Goal: Task Accomplishment & Management: Manage account settings

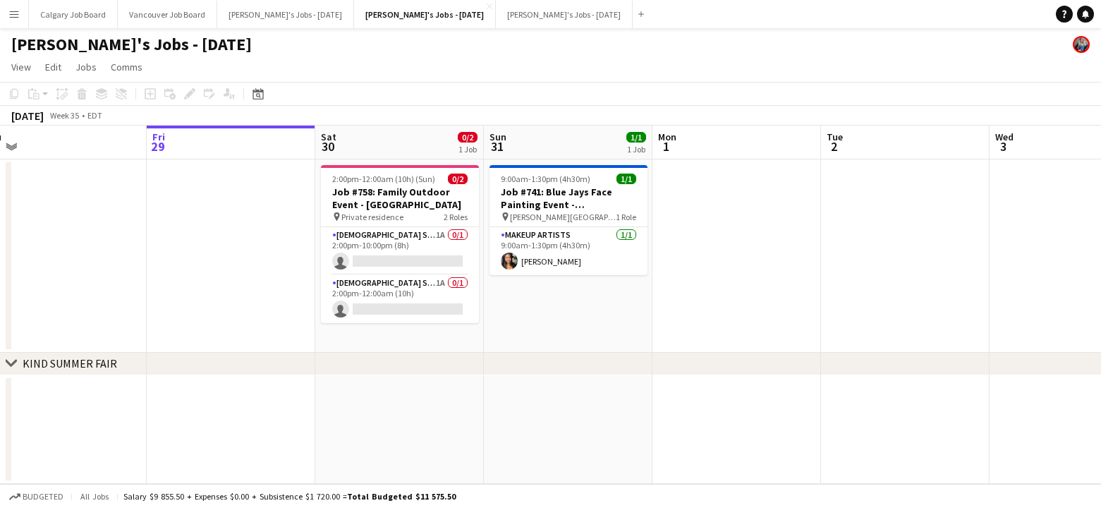
scroll to position [0, 353]
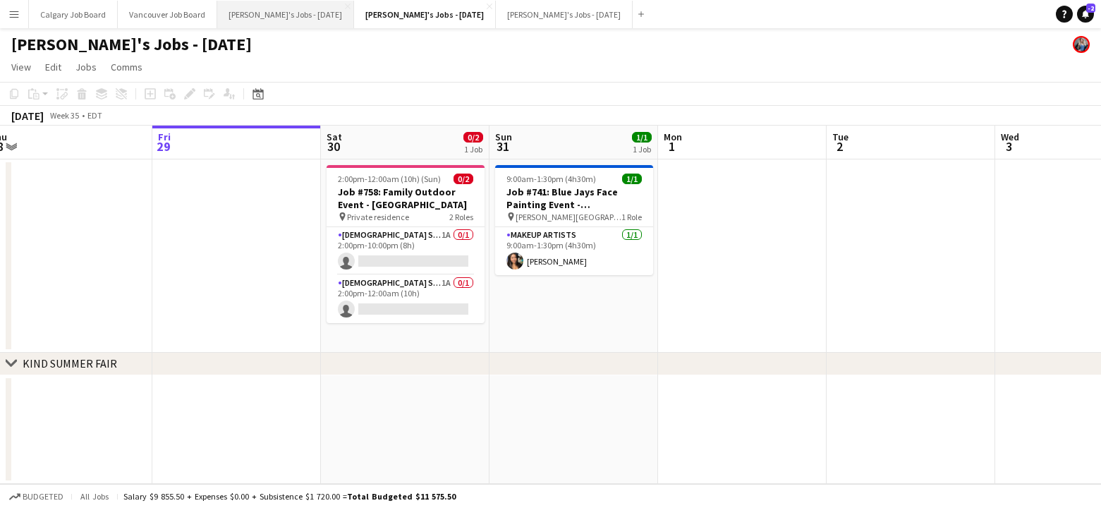
click at [303, 10] on button "[PERSON_NAME]'s Jobs - [DATE] Close" at bounding box center [285, 15] width 137 height 28
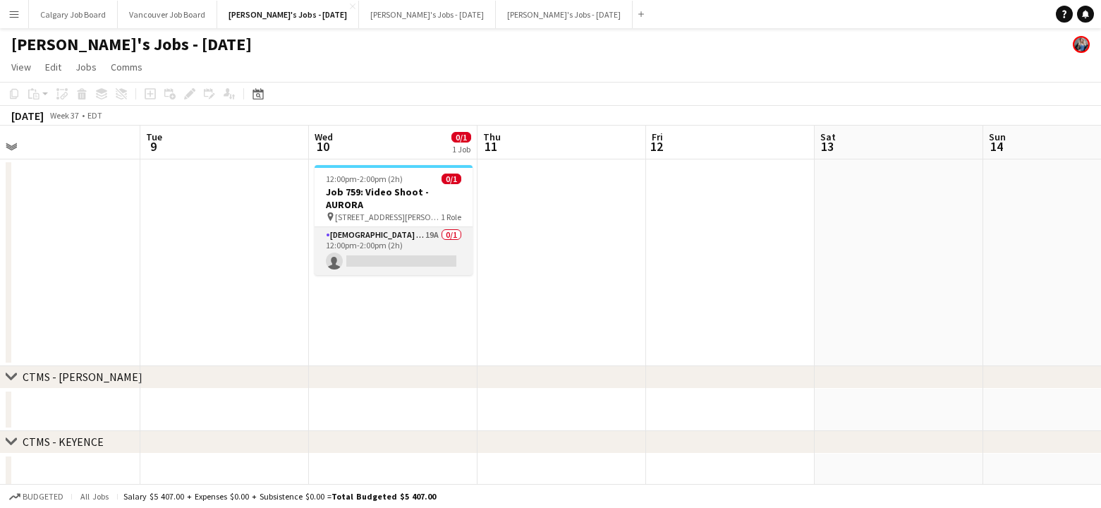
scroll to position [0, 543]
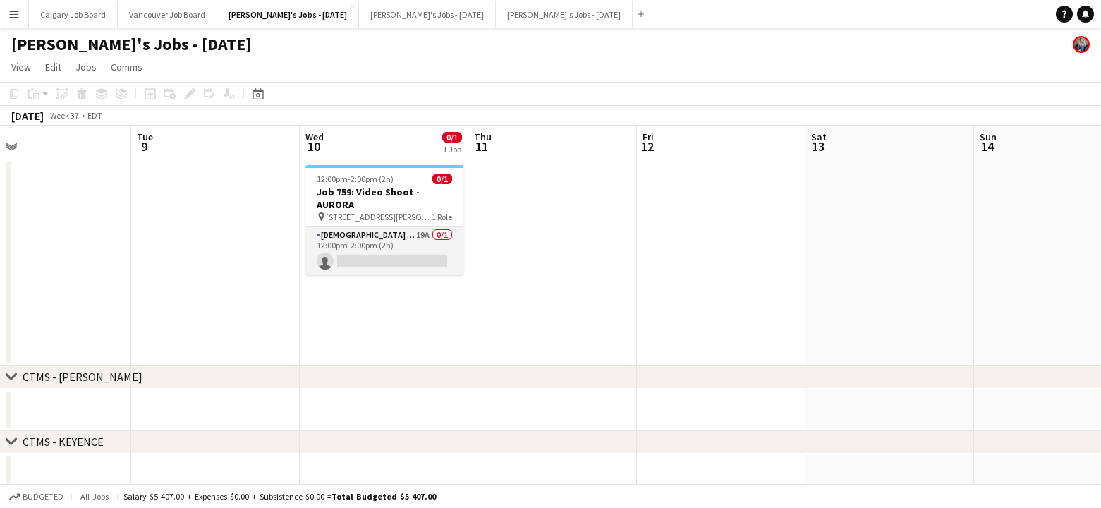
click at [423, 231] on app-card-role "[DEMOGRAPHIC_DATA] Model 19A 0/1 12:00pm-2:00pm (2h) single-neutral-actions" at bounding box center [384, 251] width 158 height 48
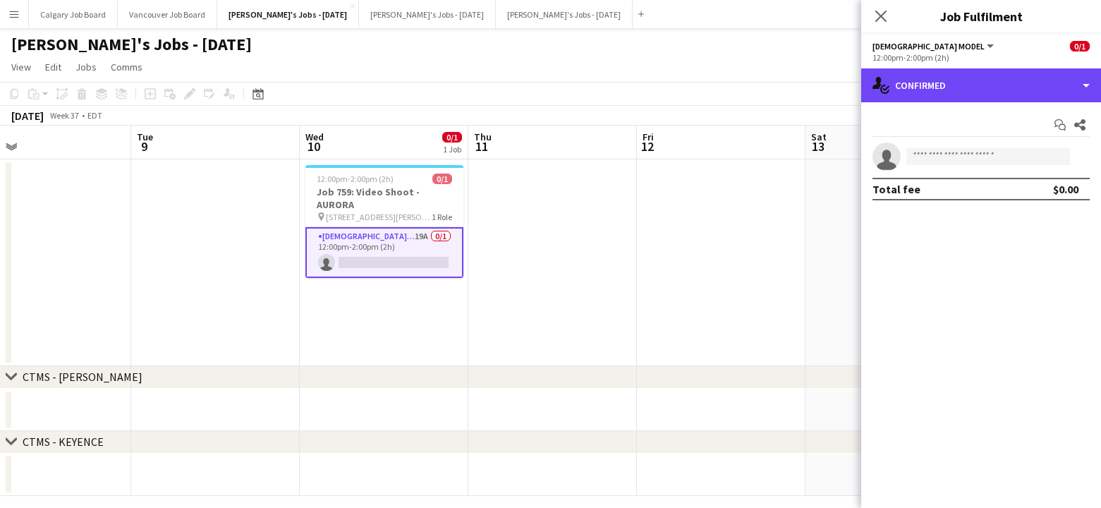
drag, startPoint x: 959, startPoint y: 86, endPoint x: 1002, endPoint y: 173, distance: 96.9
click at [961, 87] on div "single-neutral-actions-check-2 Confirmed" at bounding box center [981, 85] width 240 height 34
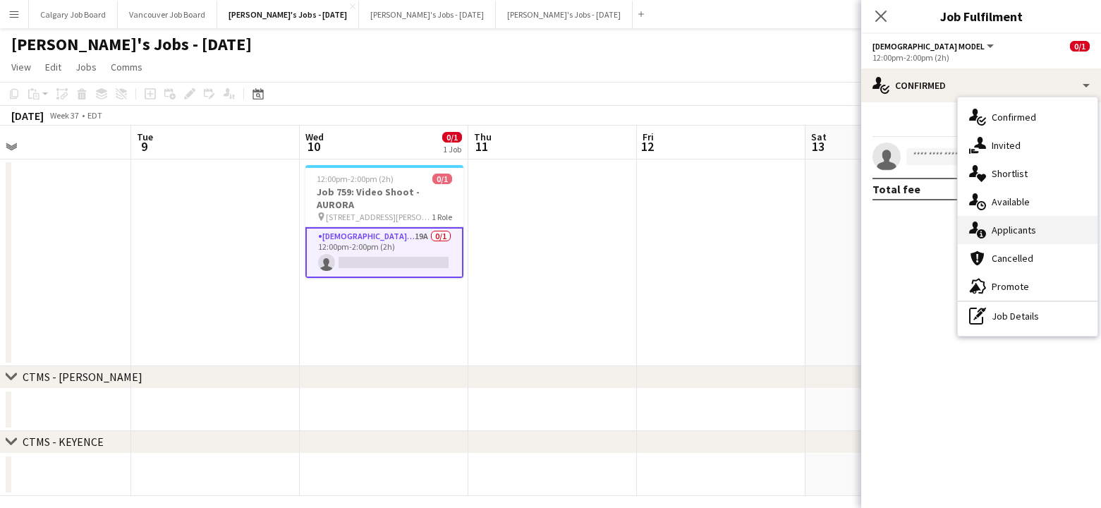
click at [1030, 237] on div "single-neutral-actions-information Applicants" at bounding box center [1028, 230] width 140 height 28
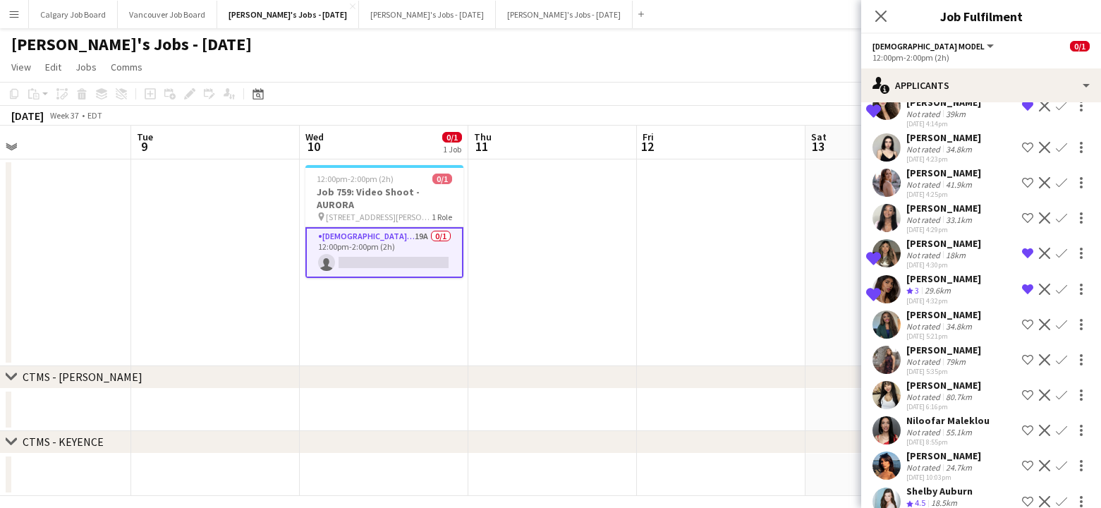
scroll to position [347, 0]
click at [1029, 497] on app-icon "Shortlist crew" at bounding box center [1027, 502] width 11 height 11
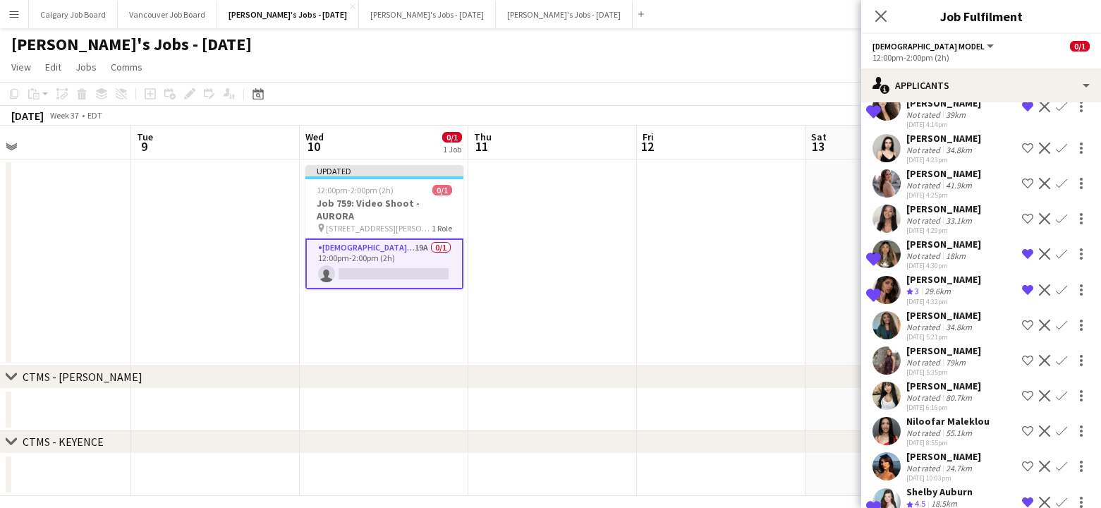
click at [1029, 390] on app-icon "Shortlist crew" at bounding box center [1027, 395] width 11 height 11
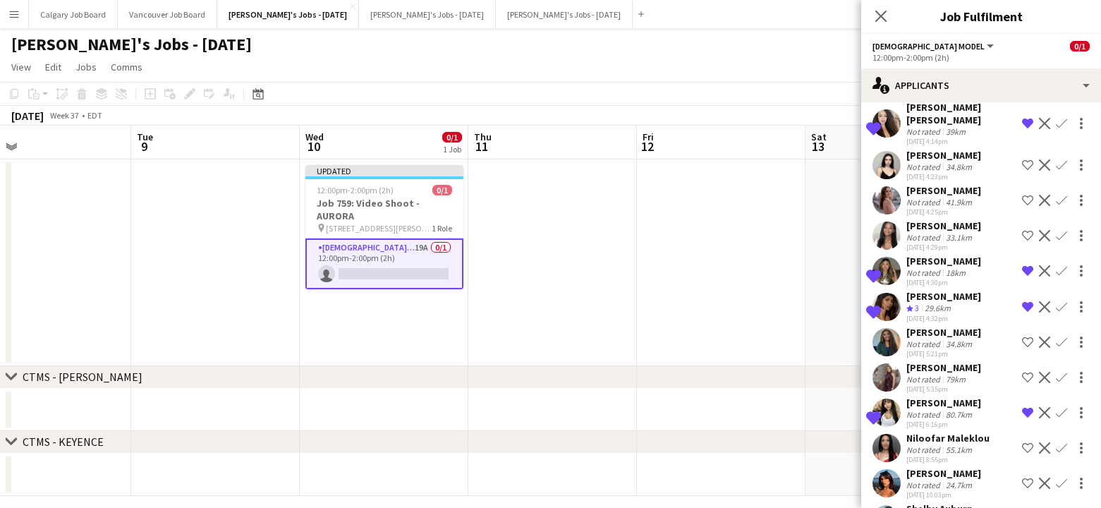
scroll to position [323, 0]
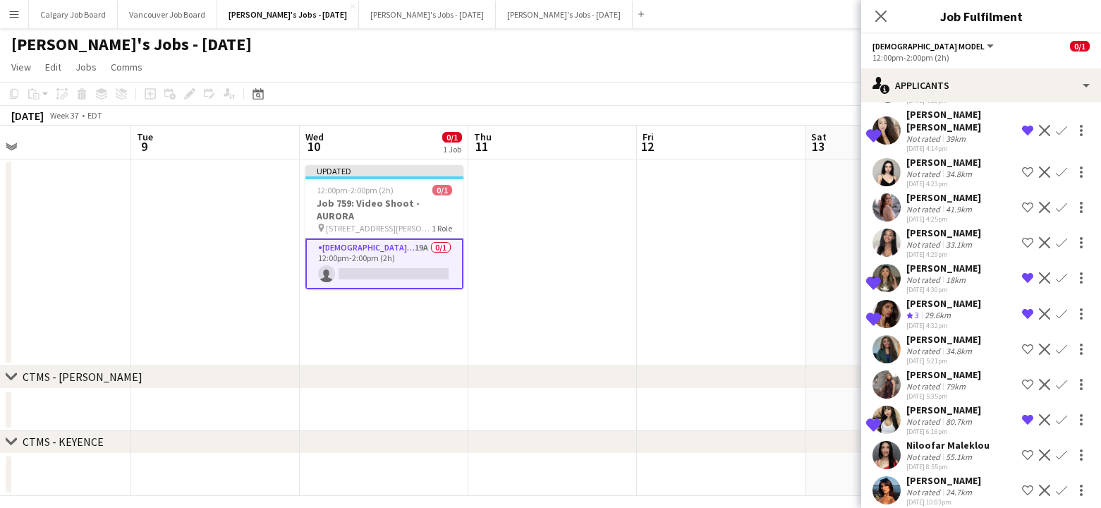
click at [805, 310] on app-date-cell at bounding box center [721, 262] width 169 height 207
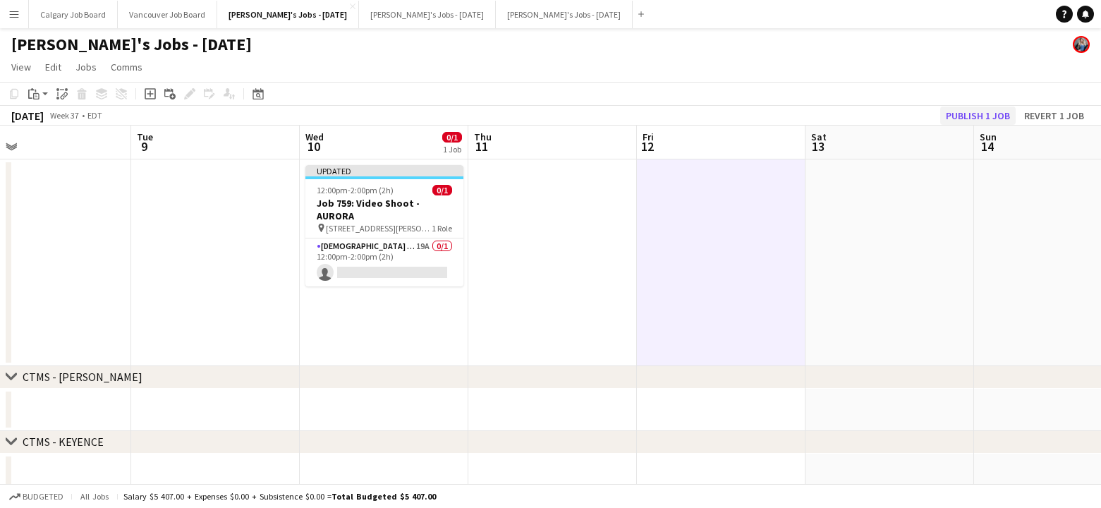
click at [955, 116] on button "Publish 1 job" at bounding box center [977, 116] width 75 height 18
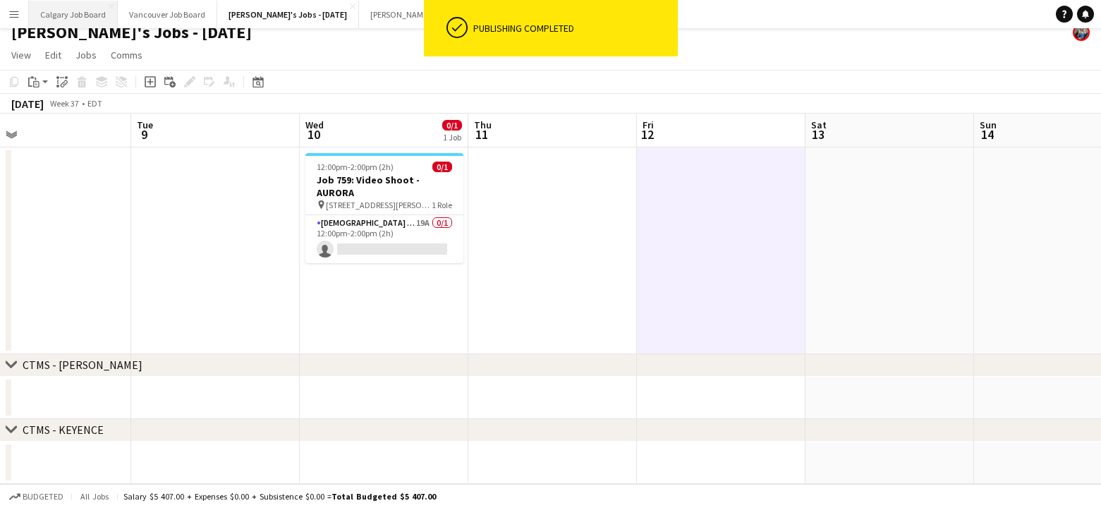
scroll to position [12, 0]
click at [390, 18] on button "[PERSON_NAME]'s Jobs - [DATE] Close" at bounding box center [427, 15] width 137 height 28
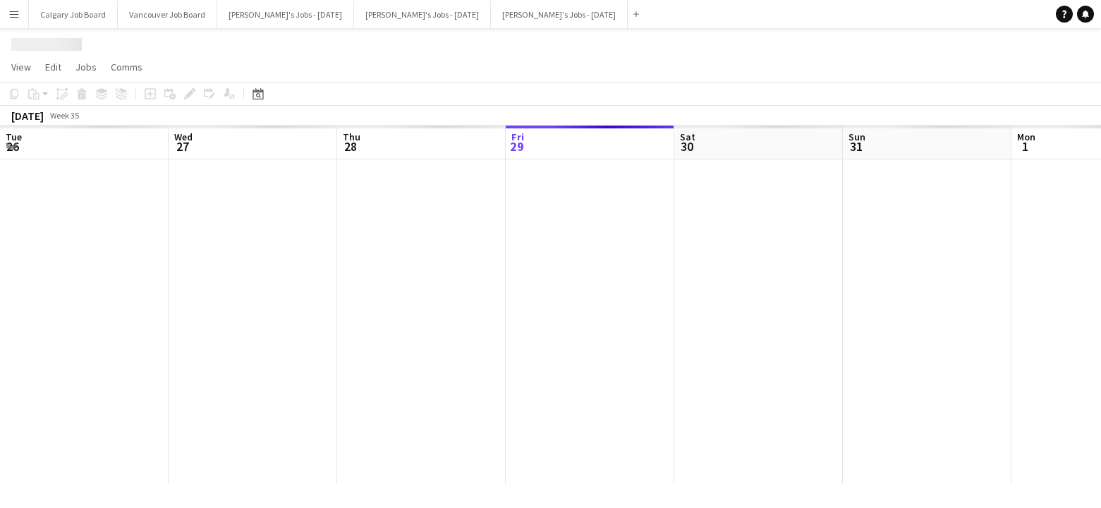
scroll to position [0, 353]
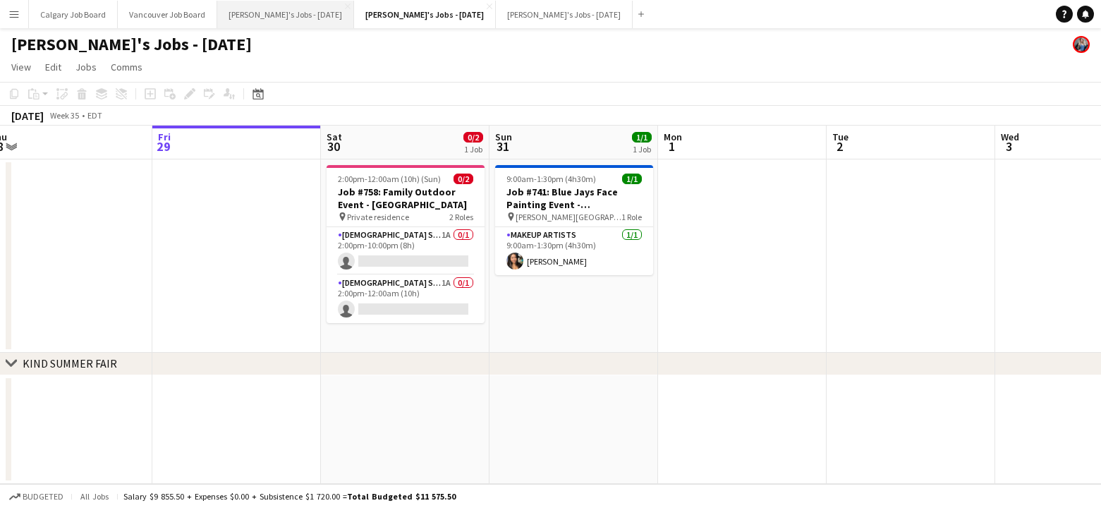
click at [296, 10] on button "[PERSON_NAME]'s Jobs - [DATE] Close" at bounding box center [285, 15] width 137 height 28
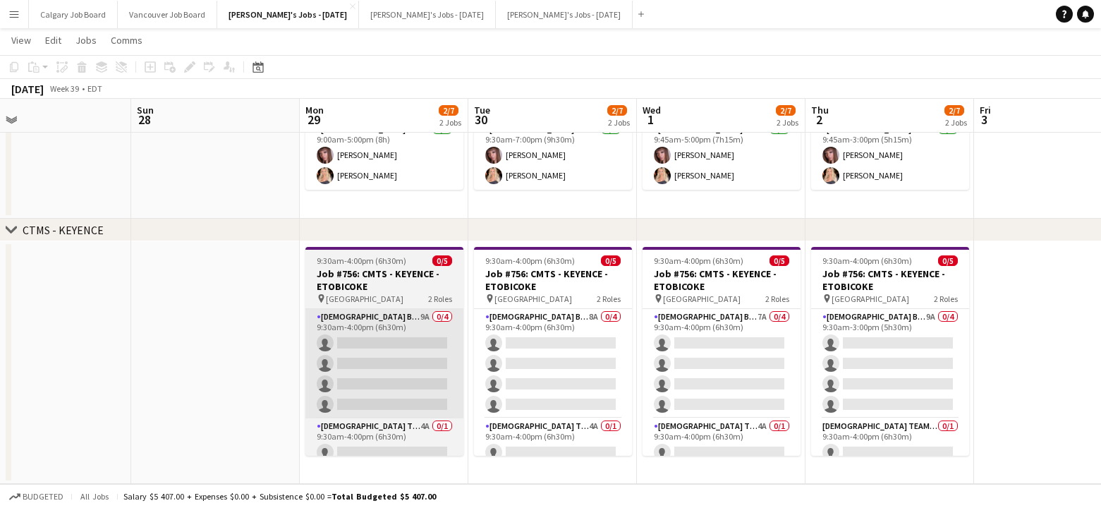
scroll to position [0, 551]
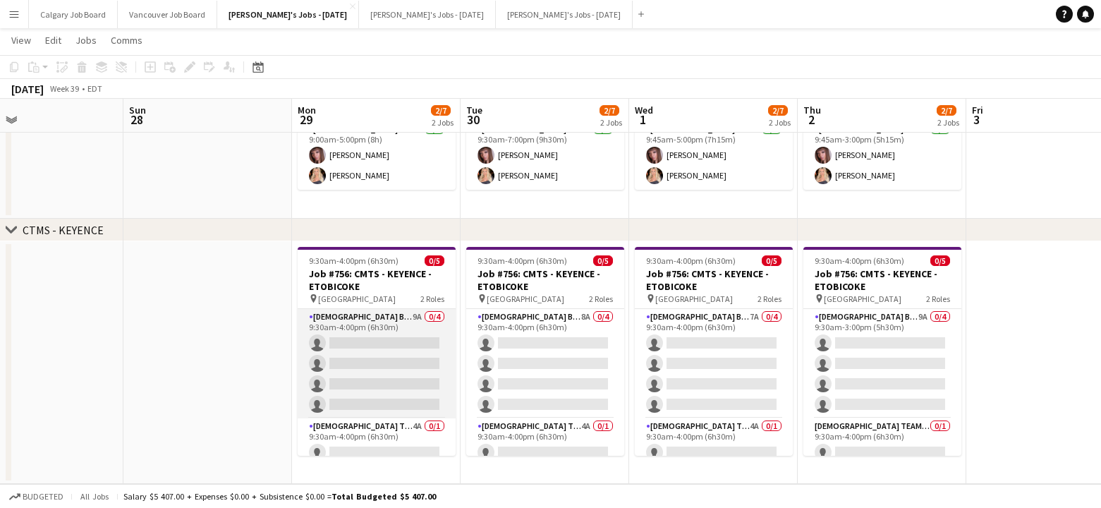
click at [327, 342] on app-card-role "[DEMOGRAPHIC_DATA] Brand Ambassador 9A 0/4 9:30am-4:00pm (6h30m) single-neutral…" at bounding box center [377, 363] width 158 height 109
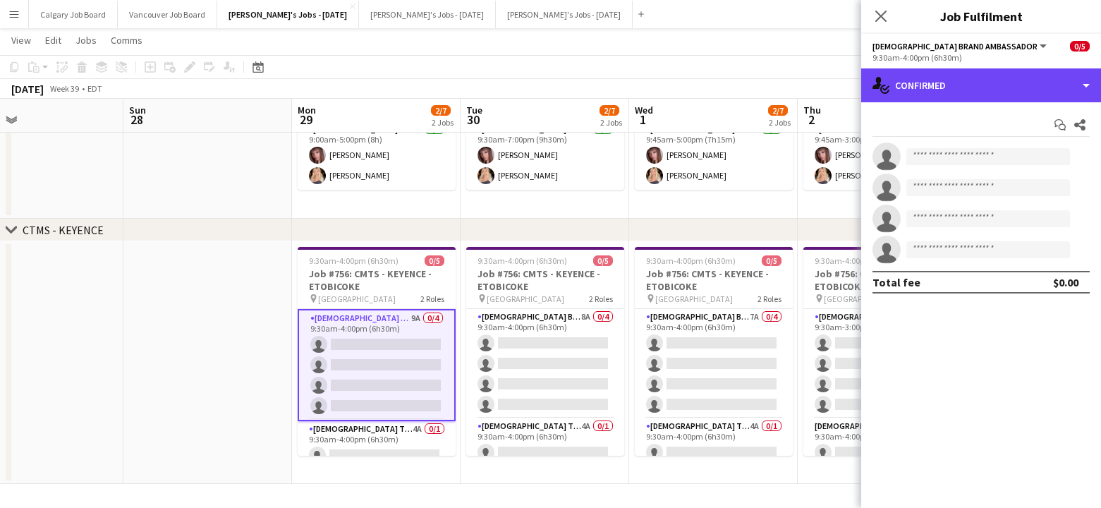
drag, startPoint x: 931, startPoint y: 87, endPoint x: 990, endPoint y: 154, distance: 89.5
click at [932, 87] on div "single-neutral-actions-check-2 Confirmed" at bounding box center [981, 85] width 240 height 34
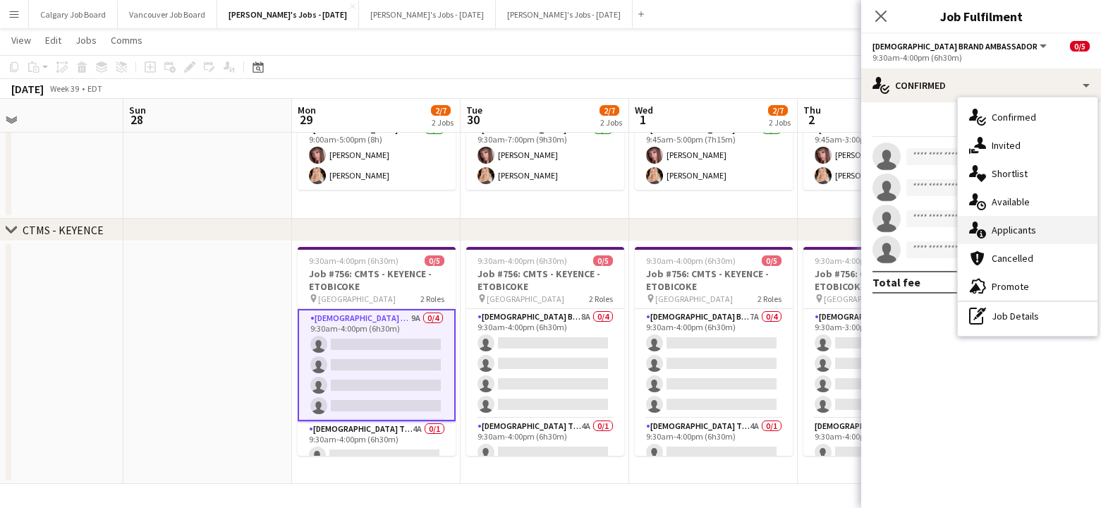
click at [1030, 230] on div "single-neutral-actions-information Applicants" at bounding box center [1028, 230] width 140 height 28
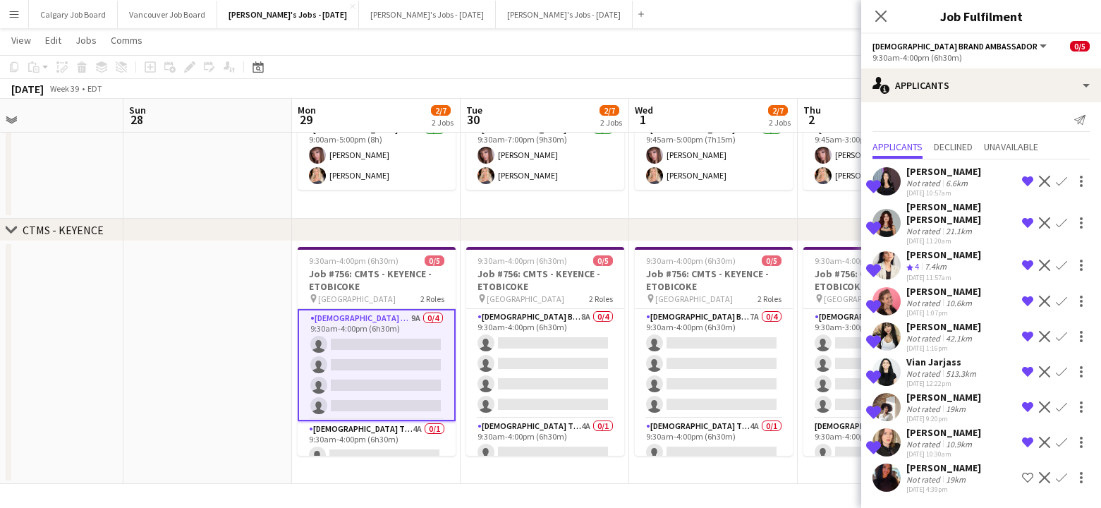
scroll to position [5, 0]
click at [1027, 477] on app-icon "Shortlist crew" at bounding box center [1027, 477] width 11 height 11
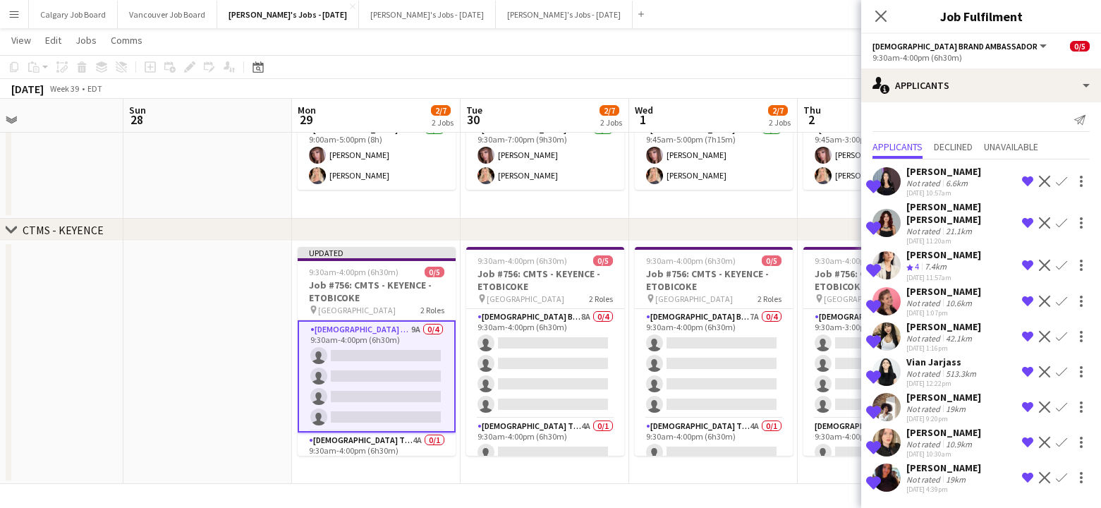
click at [921, 474] on div "Not rated" at bounding box center [925, 479] width 37 height 11
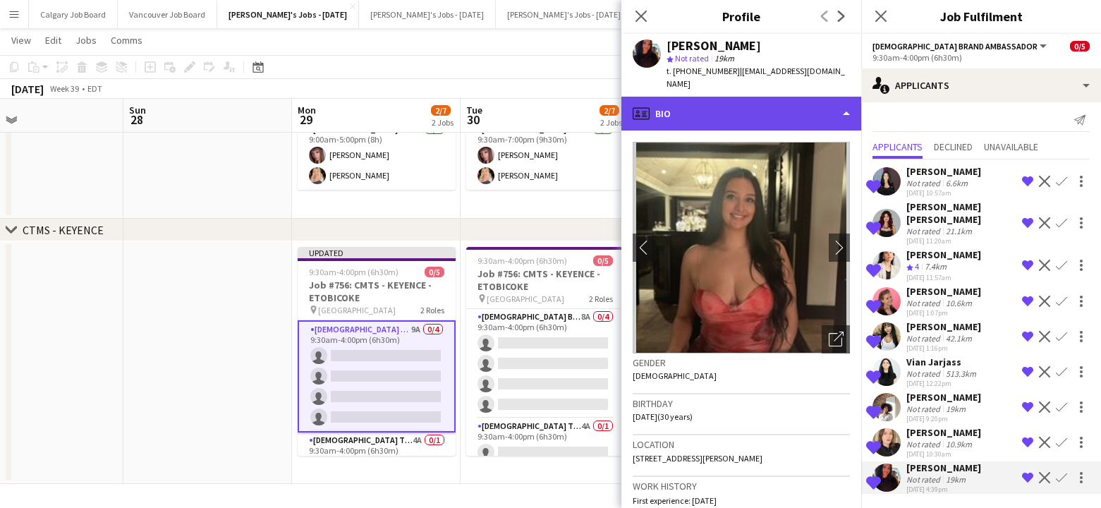
click at [798, 97] on div "profile Bio" at bounding box center [742, 114] width 240 height 34
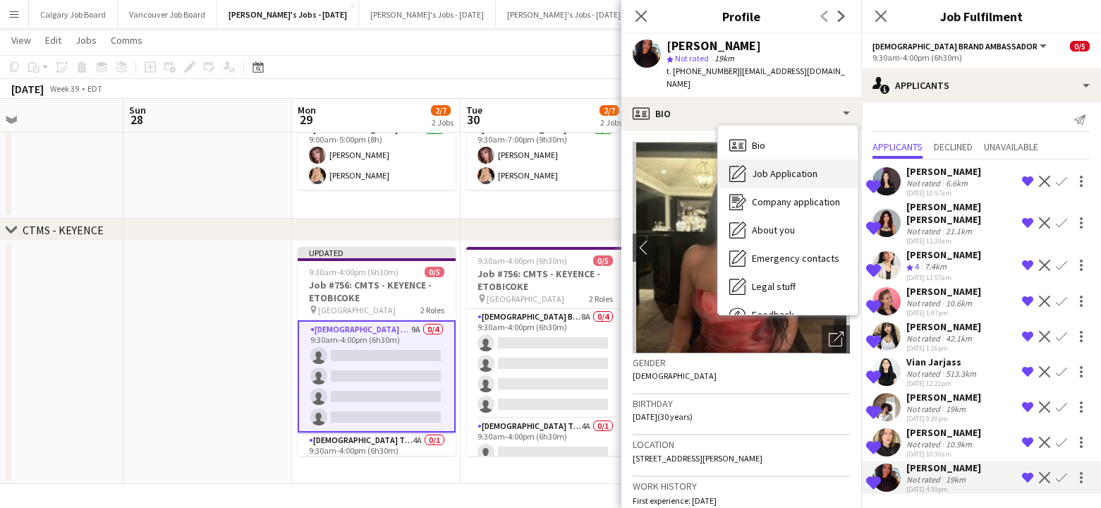
click at [804, 167] on span "Job Application" at bounding box center [785, 173] width 66 height 13
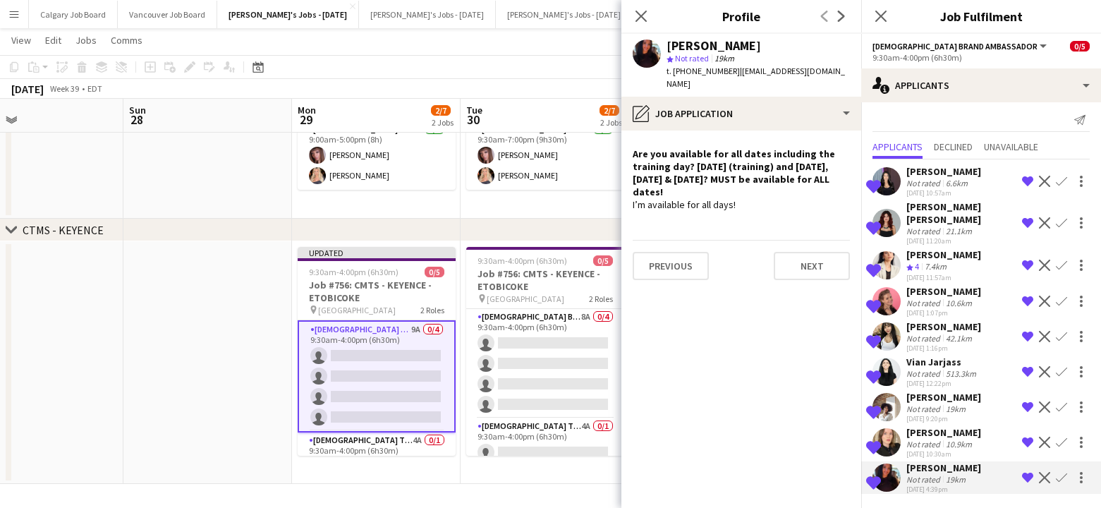
click at [573, 193] on app-date-cell "9:30am-7:00pm (9h30m) 2/2 Job #755: CMTS - MITCHAM - ETOBICOKE pin Toronto Cong…" at bounding box center [545, 137] width 169 height 166
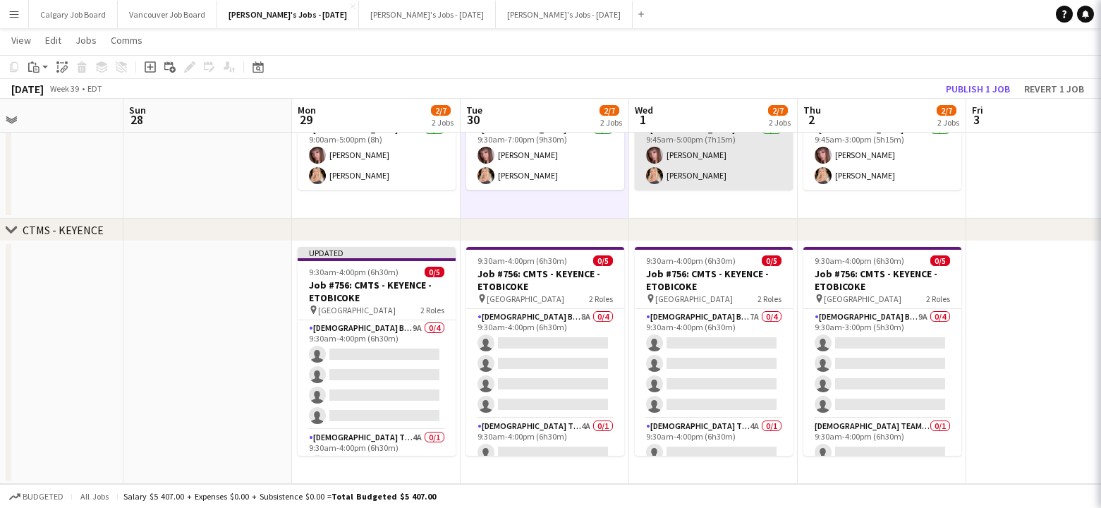
scroll to position [0, 0]
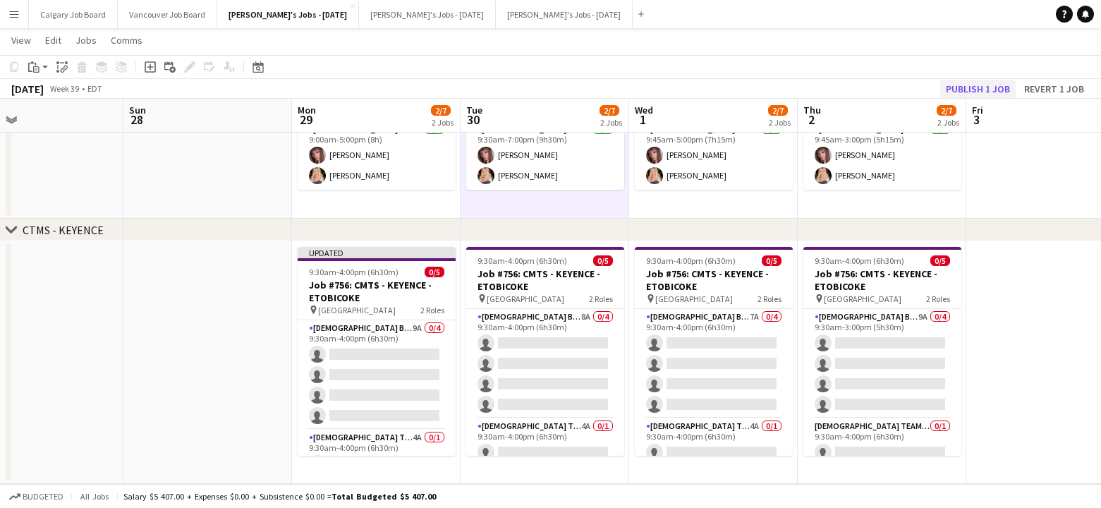
click at [954, 85] on button "Publish 1 job" at bounding box center [977, 89] width 75 height 18
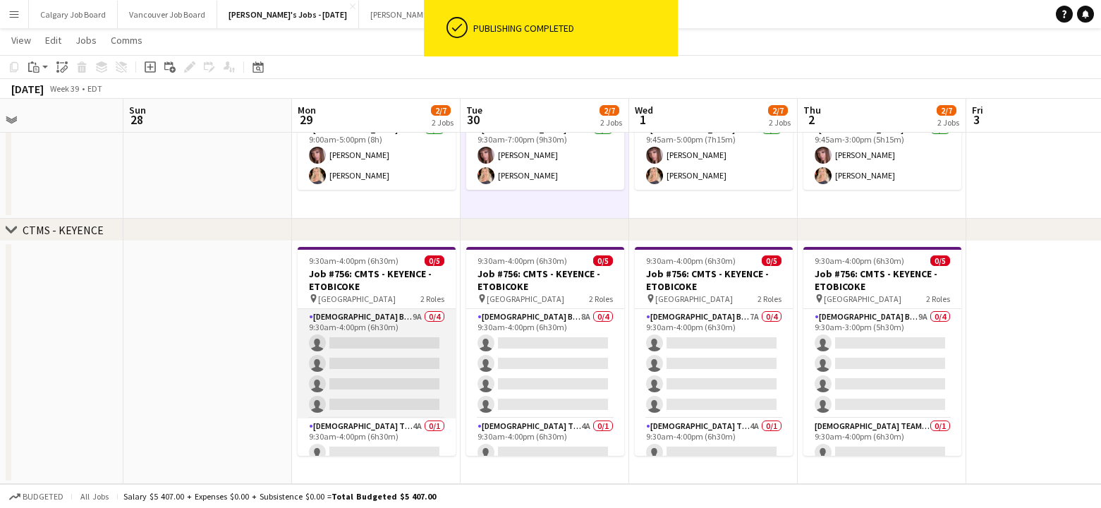
click at [375, 351] on app-card-role "[DEMOGRAPHIC_DATA] Brand Ambassador 9A 0/4 9:30am-4:00pm (6h30m) single-neutral…" at bounding box center [377, 363] width 158 height 109
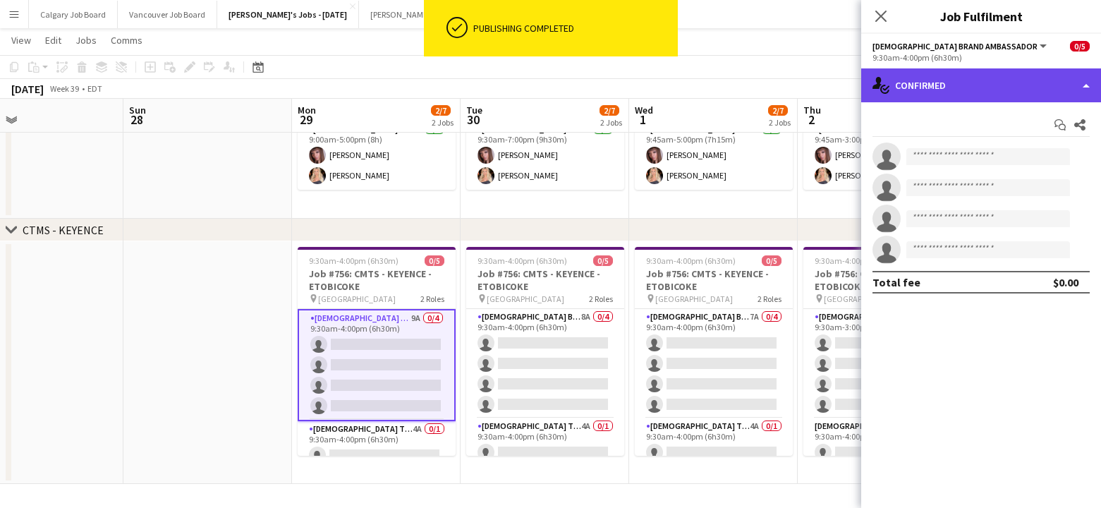
click at [990, 94] on div "single-neutral-actions-check-2 Confirmed" at bounding box center [981, 85] width 240 height 34
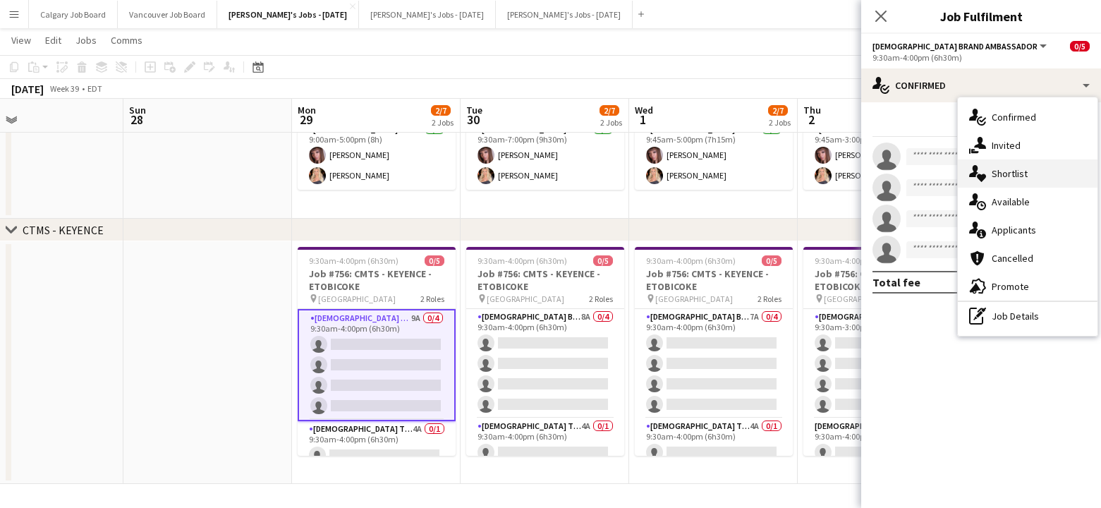
click at [1033, 179] on div "single-neutral-actions-heart Shortlist" at bounding box center [1028, 173] width 140 height 28
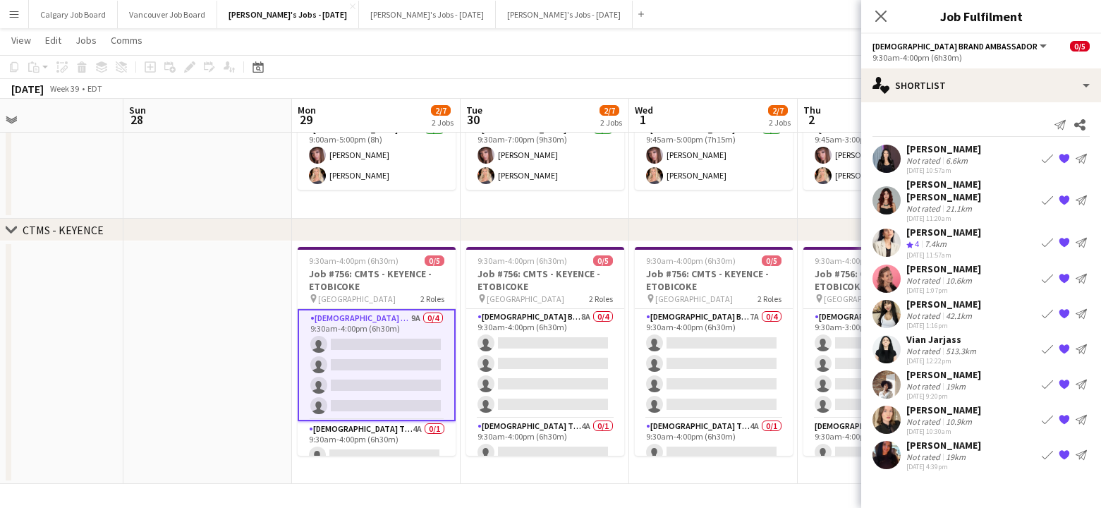
drag, startPoint x: 1077, startPoint y: 124, endPoint x: 1050, endPoint y: 135, distance: 28.8
click at [1077, 124] on icon at bounding box center [1079, 124] width 11 height 11
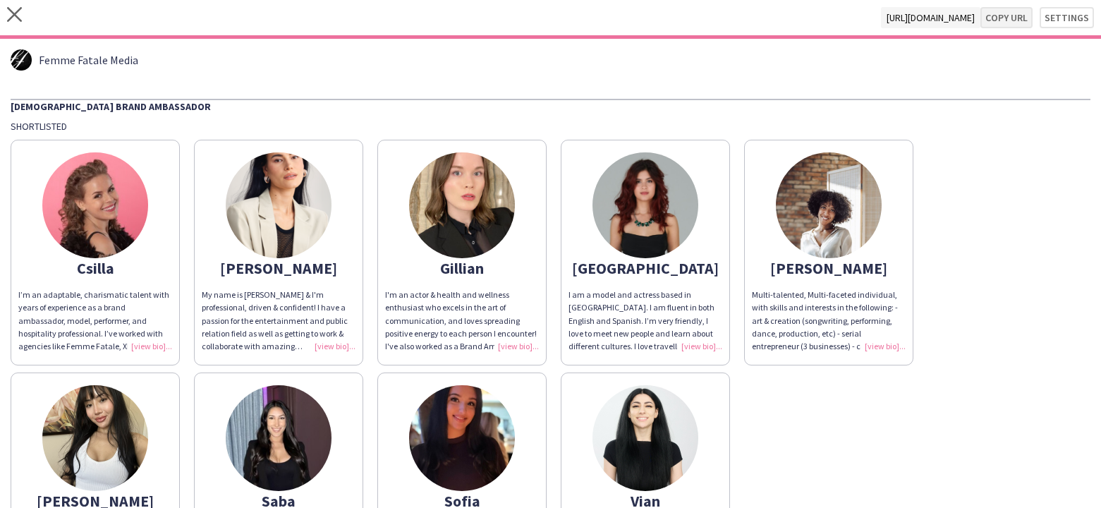
click at [1007, 23] on button "Copy url" at bounding box center [1007, 17] width 52 height 21
type textarea "**********"
drag, startPoint x: 11, startPoint y: 16, endPoint x: 42, endPoint y: 9, distance: 31.7
click at [13, 16] on icon "close" at bounding box center [14, 14] width 15 height 15
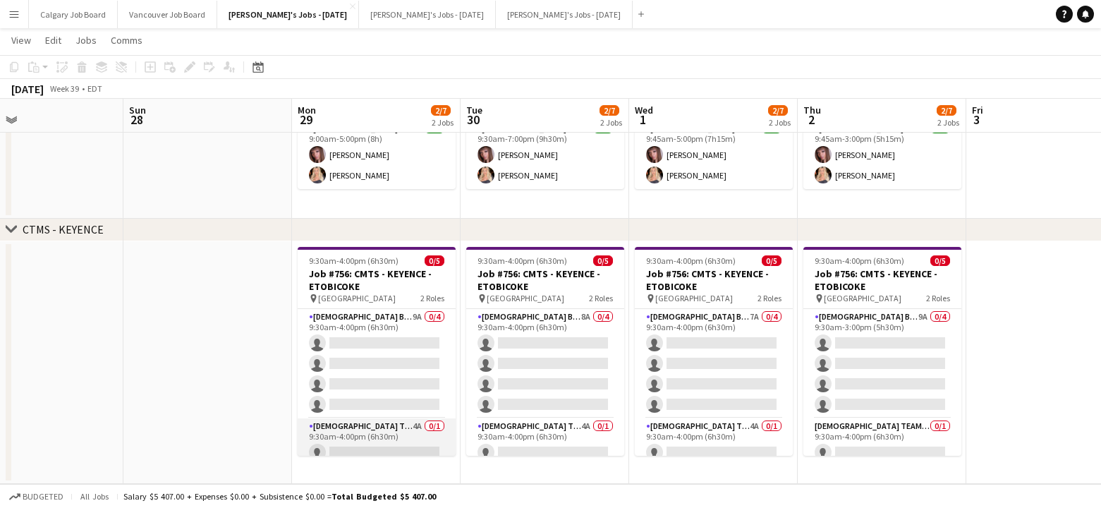
scroll to position [170, 0]
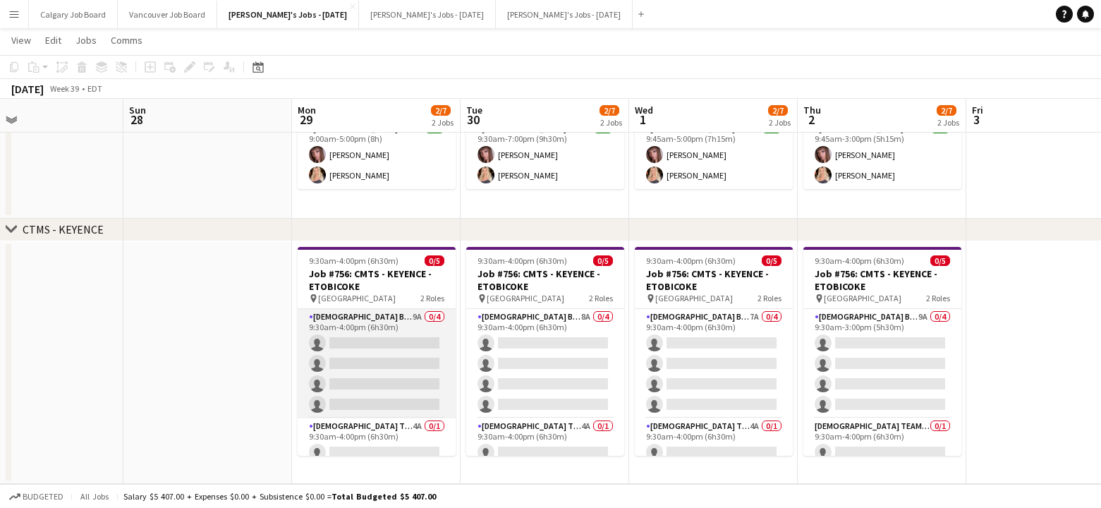
drag, startPoint x: 368, startPoint y: 435, endPoint x: 415, endPoint y: 412, distance: 52.4
click at [370, 434] on app-card-role "[DEMOGRAPHIC_DATA] Team Leader 4A 0/1 9:30am-4:00pm (6h30m) single-neutral-acti…" at bounding box center [377, 442] width 158 height 48
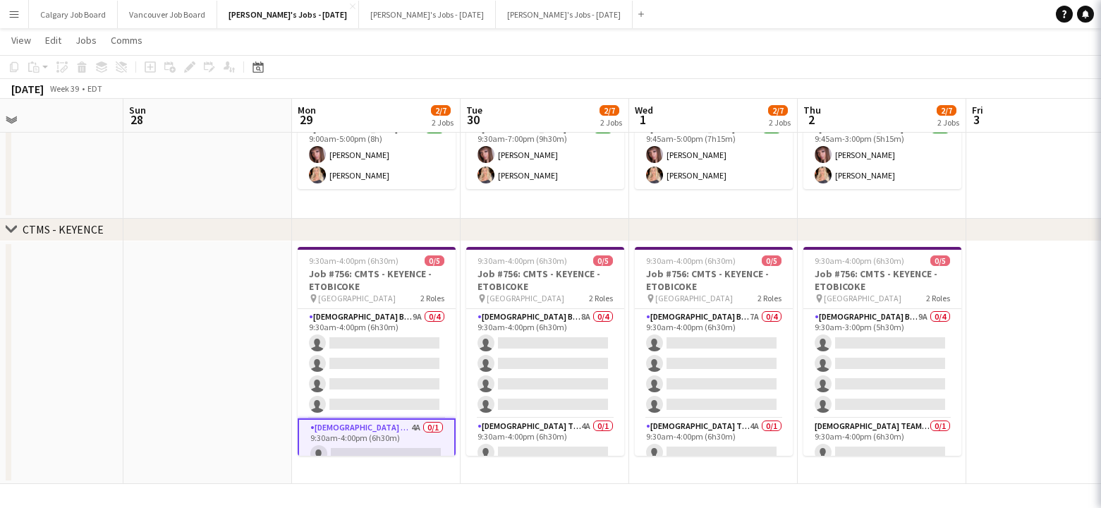
scroll to position [0, 549]
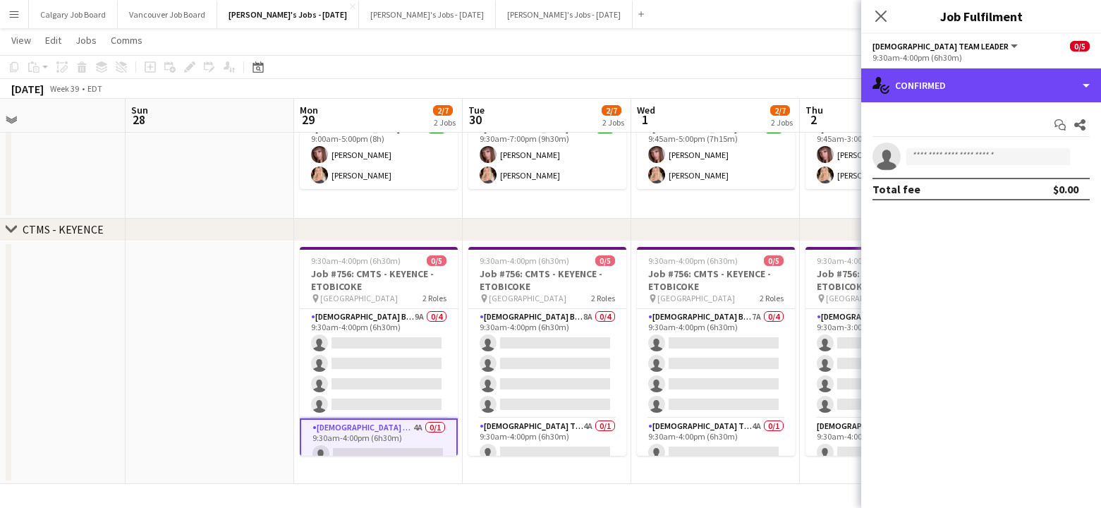
drag, startPoint x: 902, startPoint y: 89, endPoint x: 899, endPoint y: 45, distance: 43.8
click at [902, 88] on div "single-neutral-actions-check-2 Confirmed" at bounding box center [981, 85] width 240 height 34
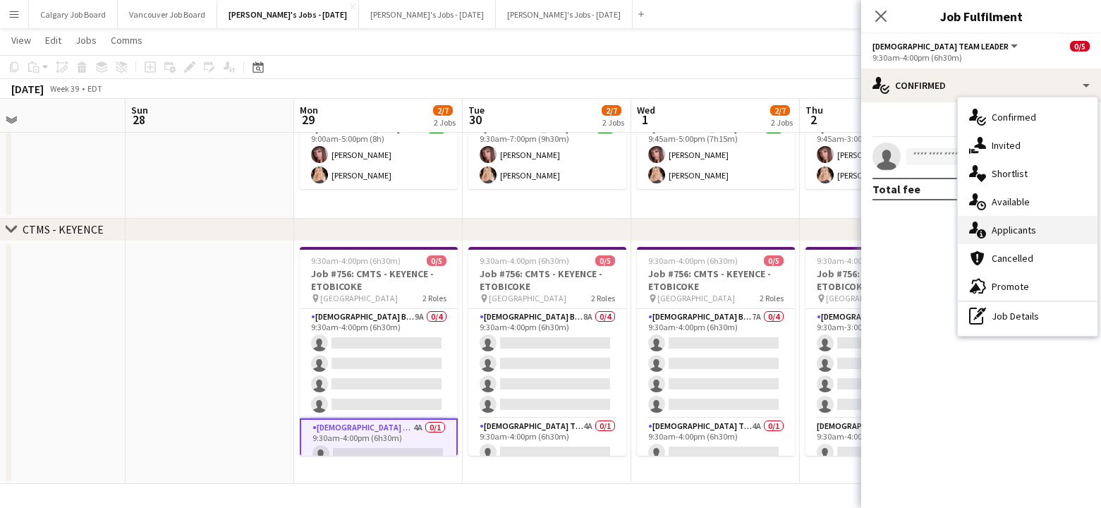
click at [973, 228] on icon "single-neutral-actions-information" at bounding box center [977, 230] width 17 height 17
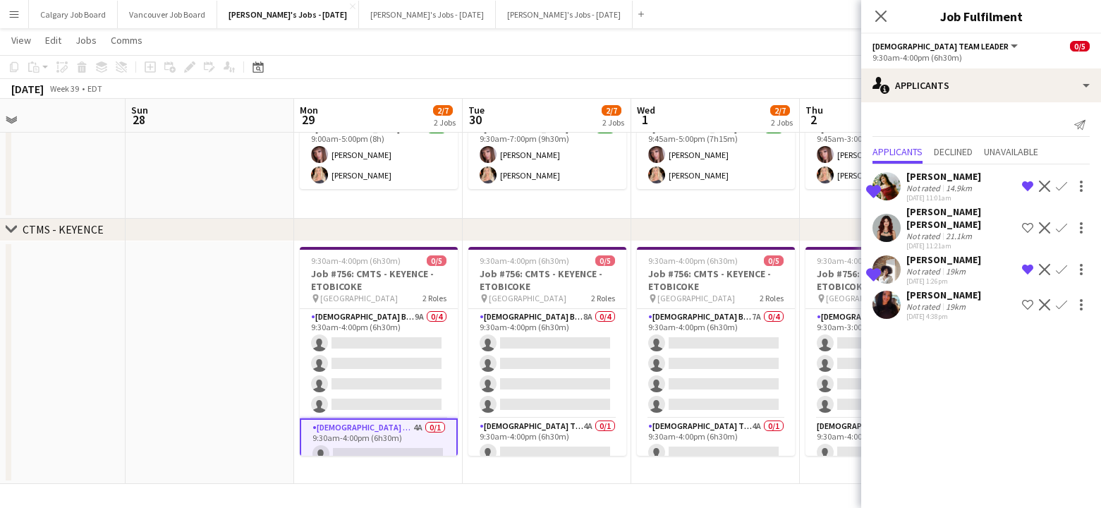
click at [1026, 305] on app-icon "Shortlist crew" at bounding box center [1027, 304] width 11 height 11
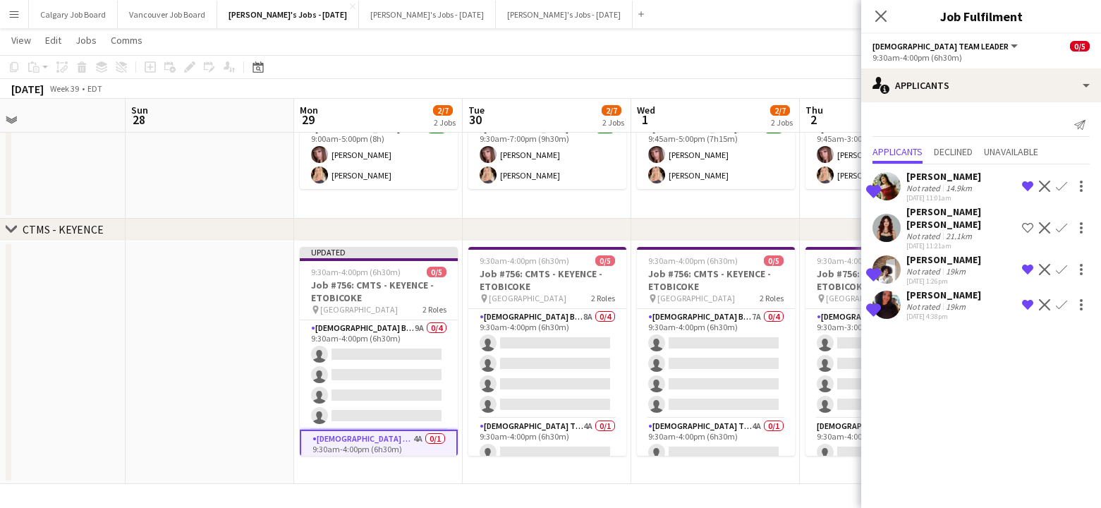
click at [821, 219] on div "chevron-right CTMS - KEYENCE" at bounding box center [550, 230] width 1101 height 23
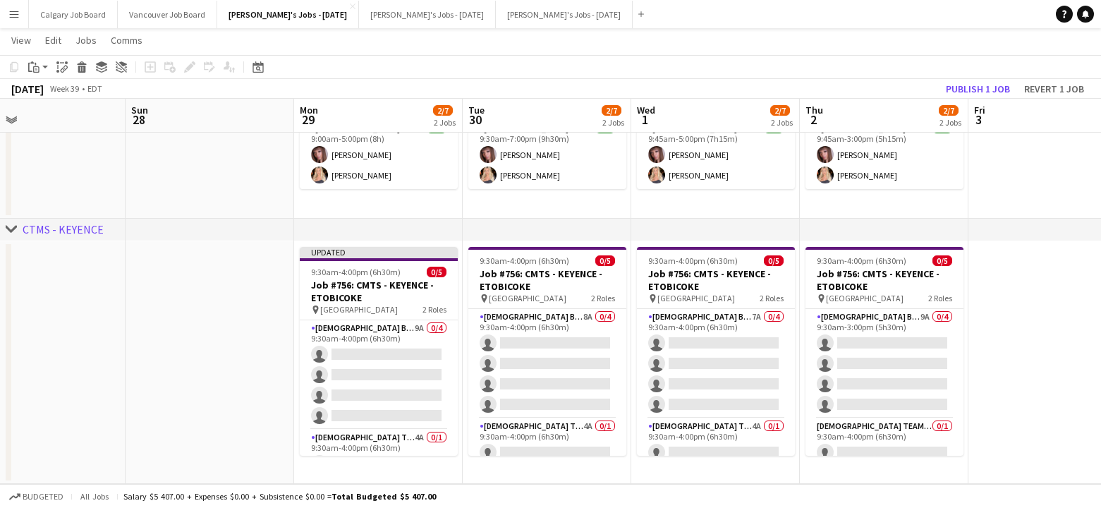
click at [988, 83] on button "Publish 1 job" at bounding box center [977, 89] width 75 height 18
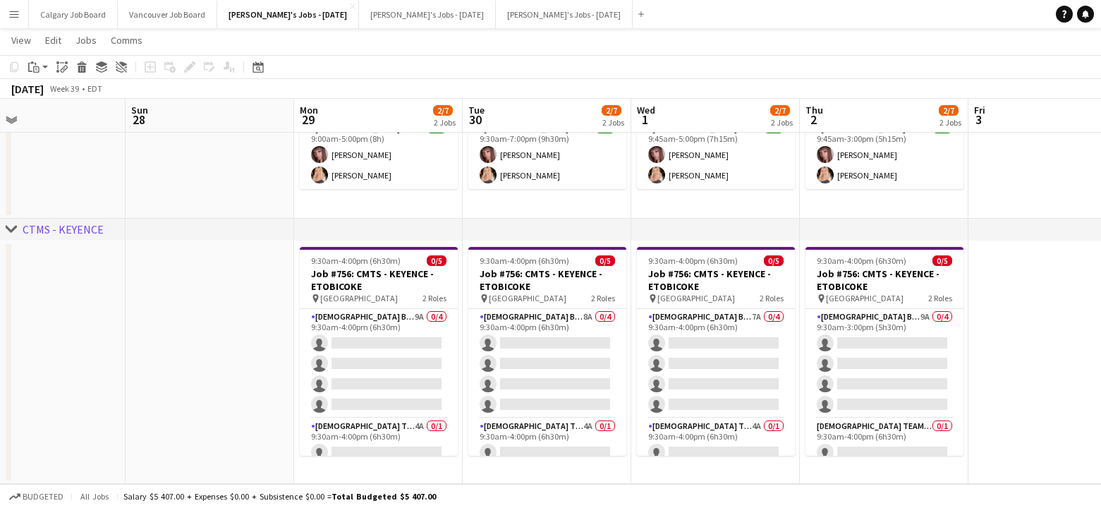
click at [13, 15] on app-icon "Menu" at bounding box center [13, 13] width 11 height 11
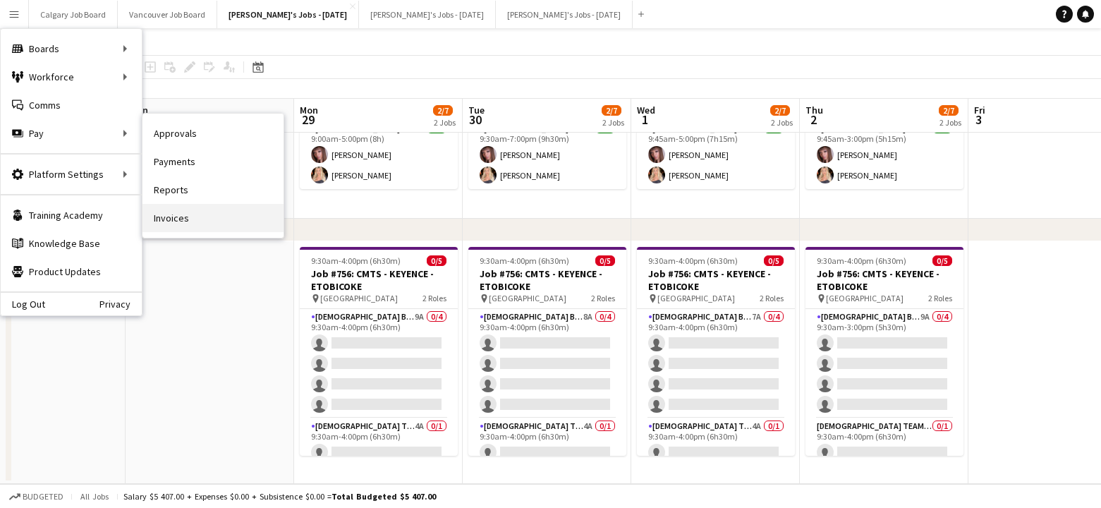
click at [186, 212] on link "Invoices" at bounding box center [213, 218] width 141 height 28
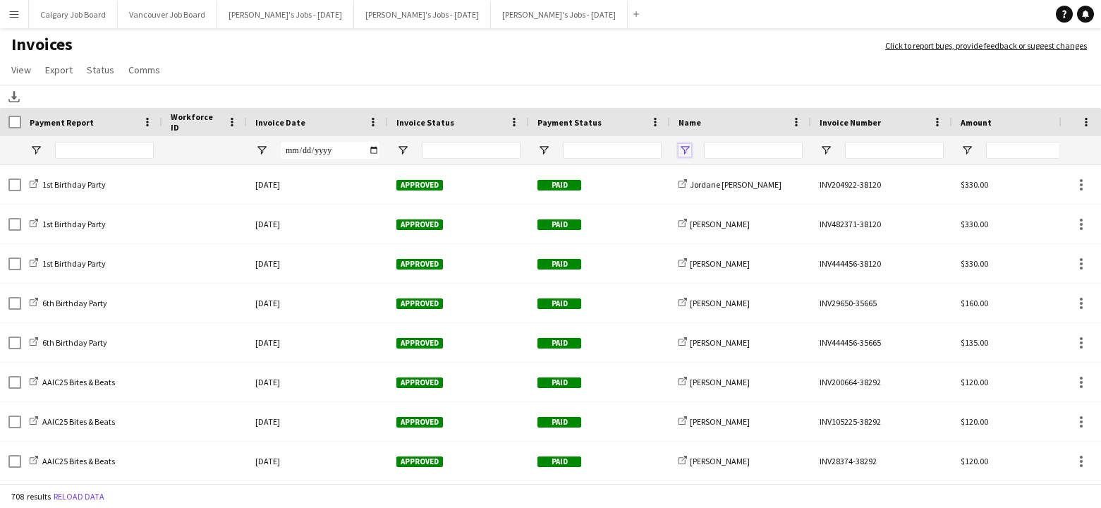
click at [688, 152] on span "Open Filter Menu" at bounding box center [685, 150] width 13 height 13
click at [674, 92] on div "Download" at bounding box center [550, 96] width 1101 height 23
click at [543, 155] on span "Open Filter Menu" at bounding box center [544, 150] width 13 height 13
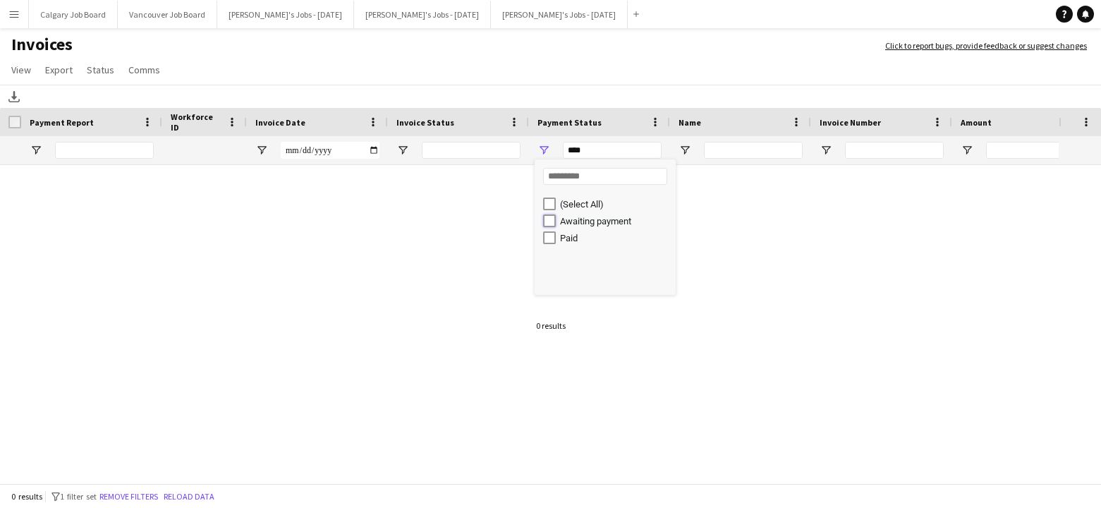
type input "**********"
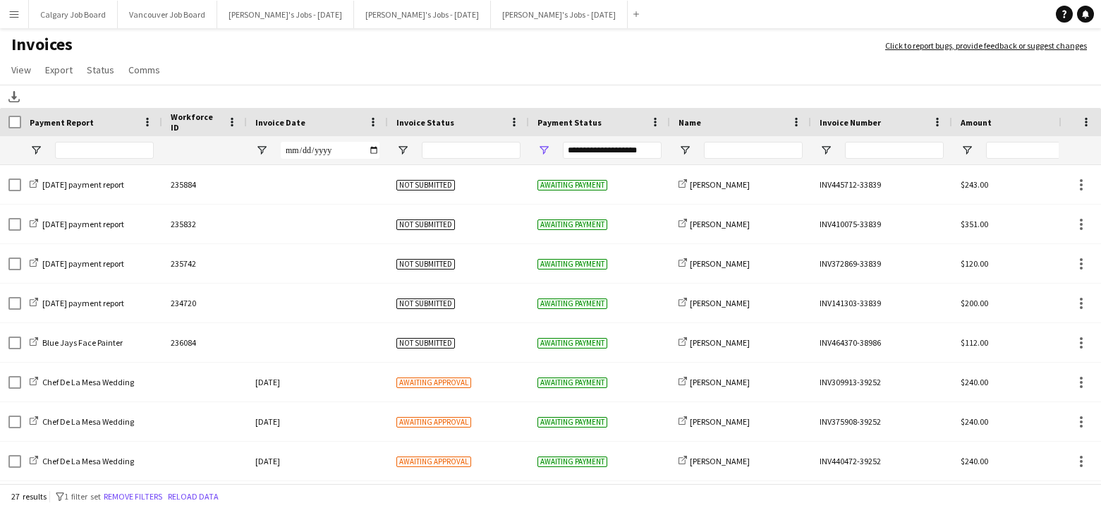
drag, startPoint x: 529, startPoint y: 103, endPoint x: 447, endPoint y: 133, distance: 87.0
click at [529, 103] on div "Download" at bounding box center [550, 96] width 1101 height 23
click at [402, 149] on span "Open Filter Menu" at bounding box center [402, 150] width 13 height 13
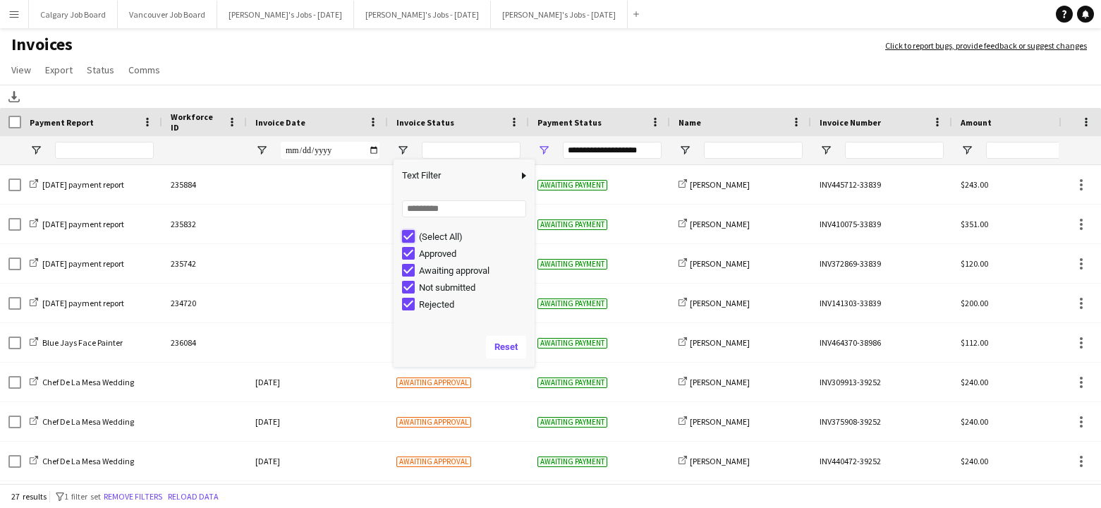
type input "***"
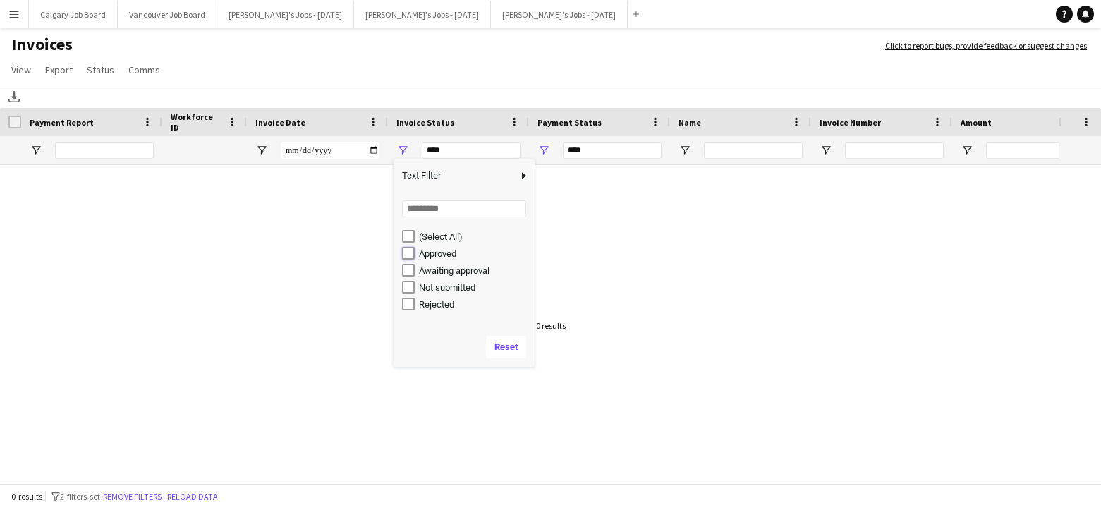
type input "**********"
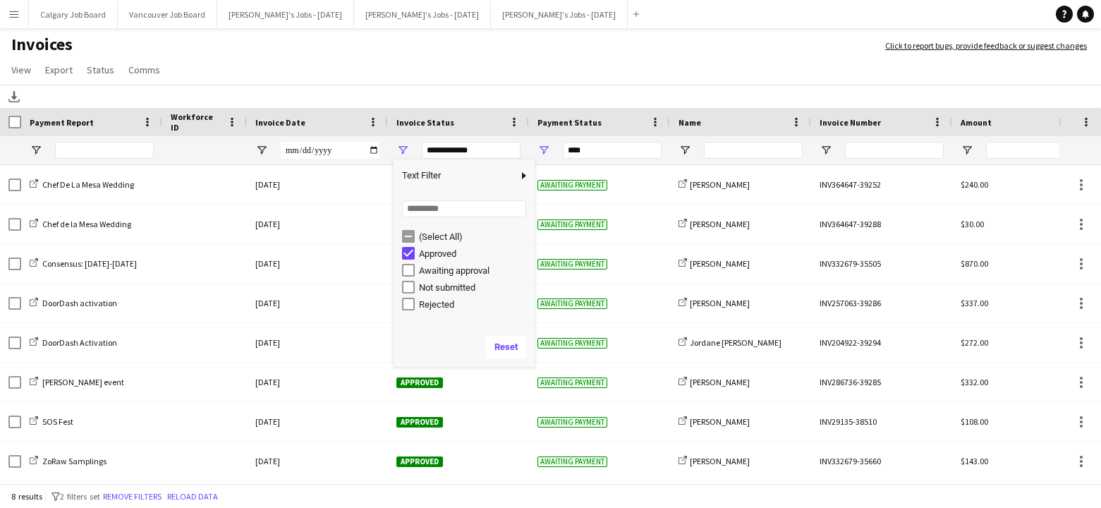
type input "**********"
click at [466, 85] on div "Download" at bounding box center [550, 96] width 1101 height 23
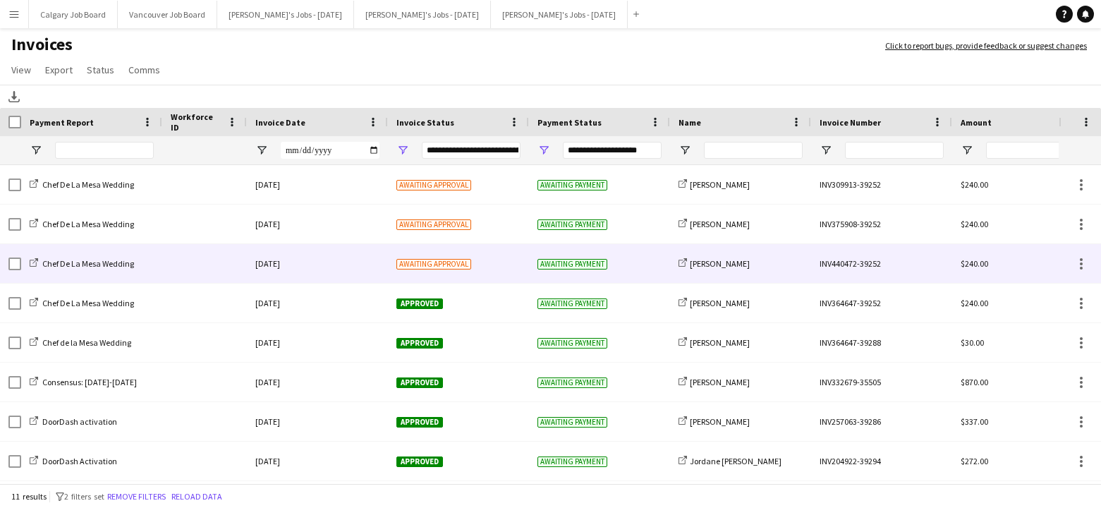
click at [334, 264] on div "[DATE]" at bounding box center [317, 263] width 141 height 39
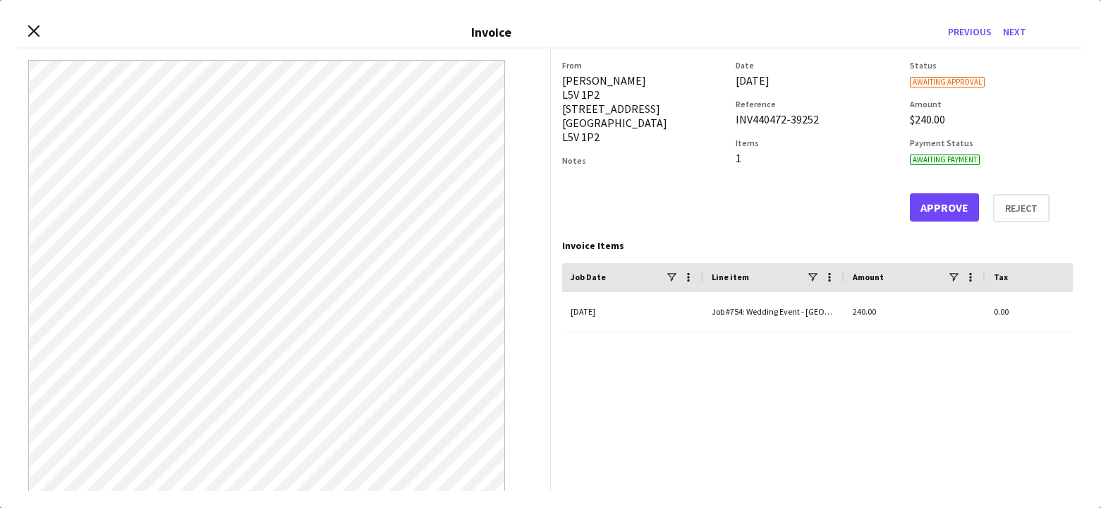
click at [926, 198] on button "Approve" at bounding box center [944, 207] width 69 height 28
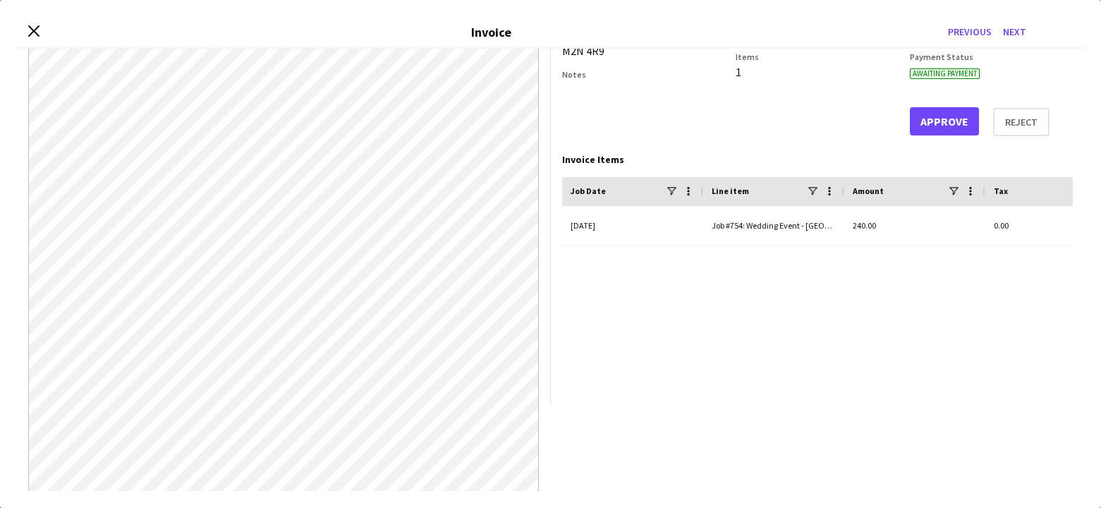
click at [935, 123] on button "Approve" at bounding box center [944, 121] width 69 height 28
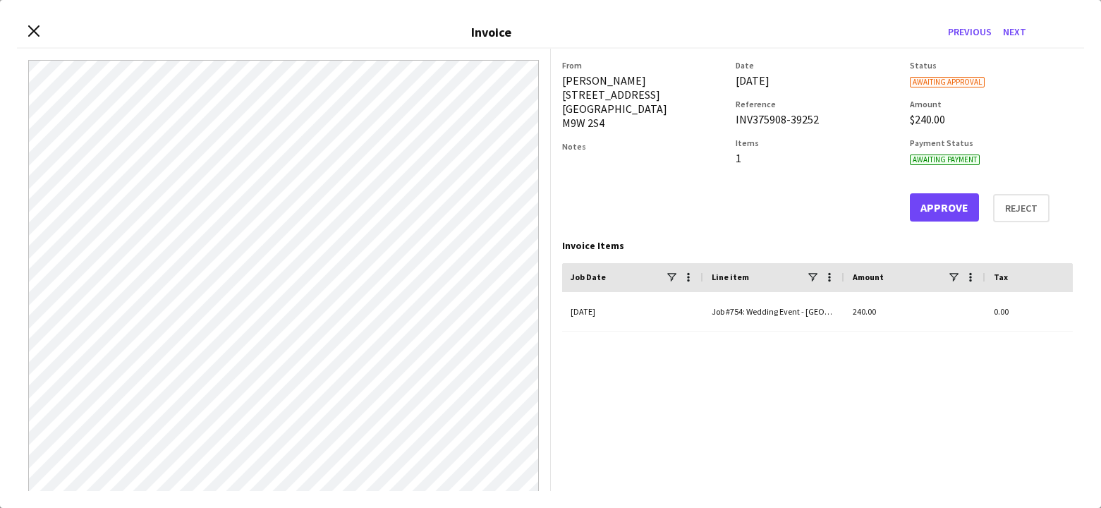
click at [931, 205] on button "Approve" at bounding box center [944, 207] width 69 height 28
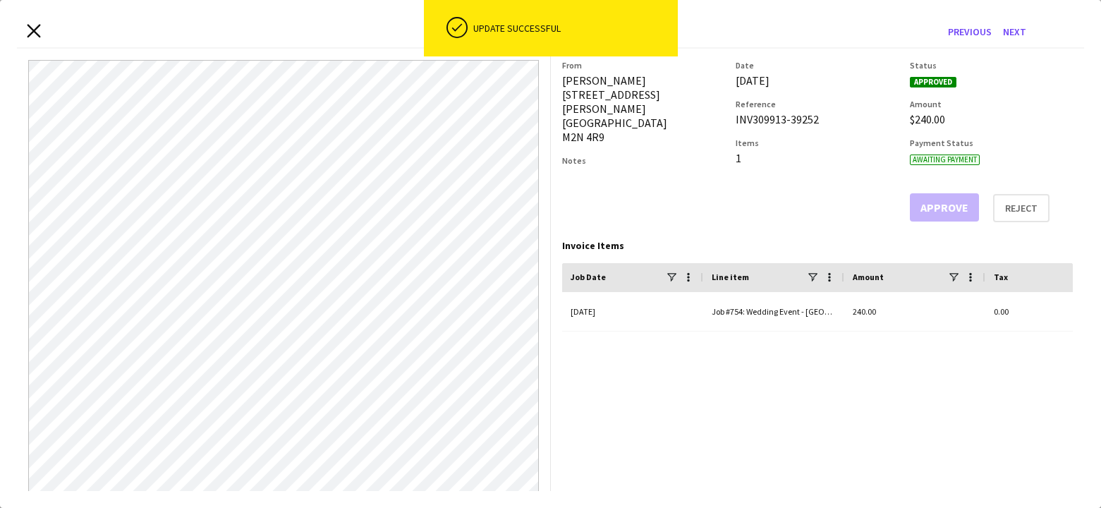
click at [32, 30] on icon at bounding box center [33, 31] width 13 height 13
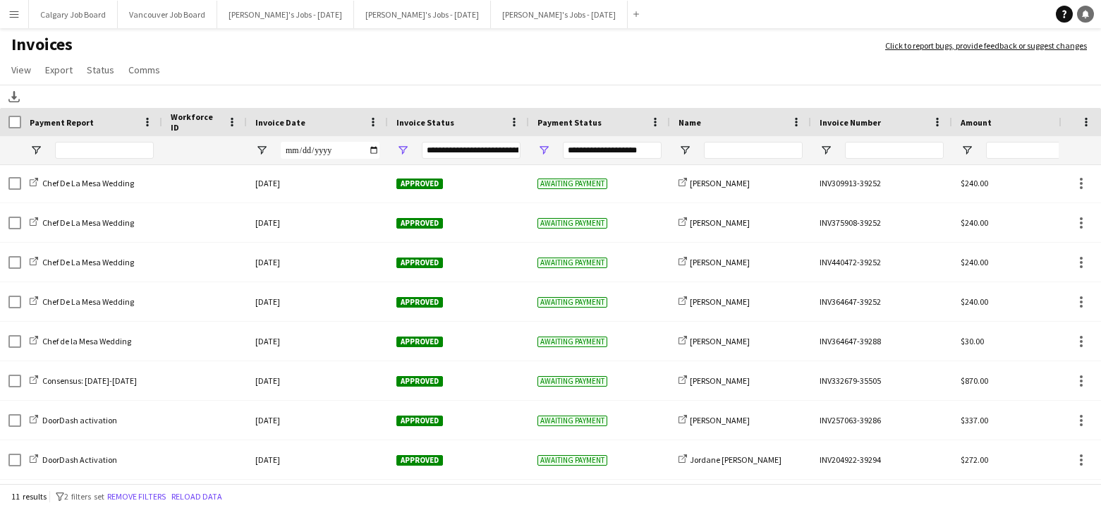
click at [1081, 14] on icon "Notifications" at bounding box center [1085, 14] width 8 height 8
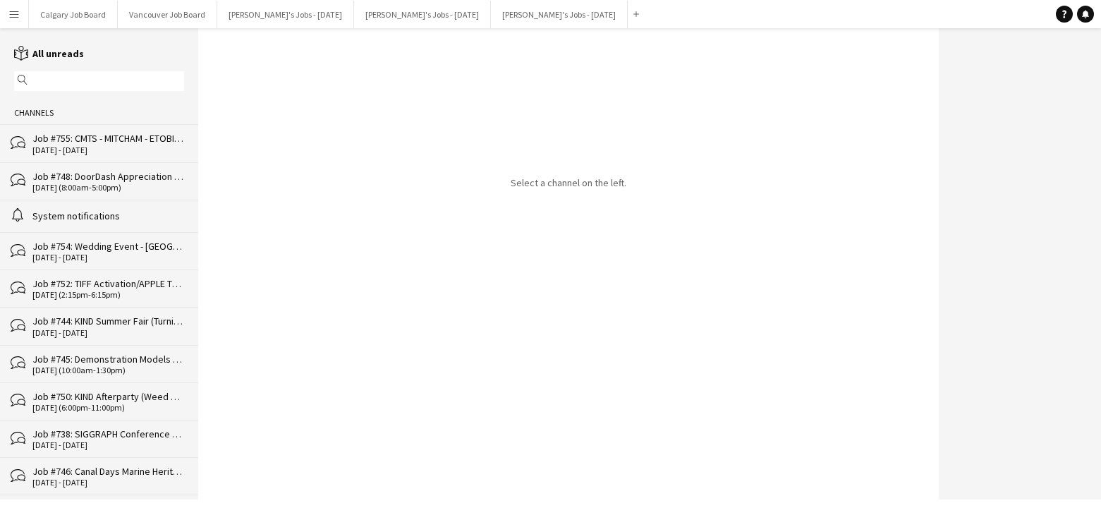
click at [163, 147] on div "[DATE] - [DATE]" at bounding box center [108, 150] width 152 height 10
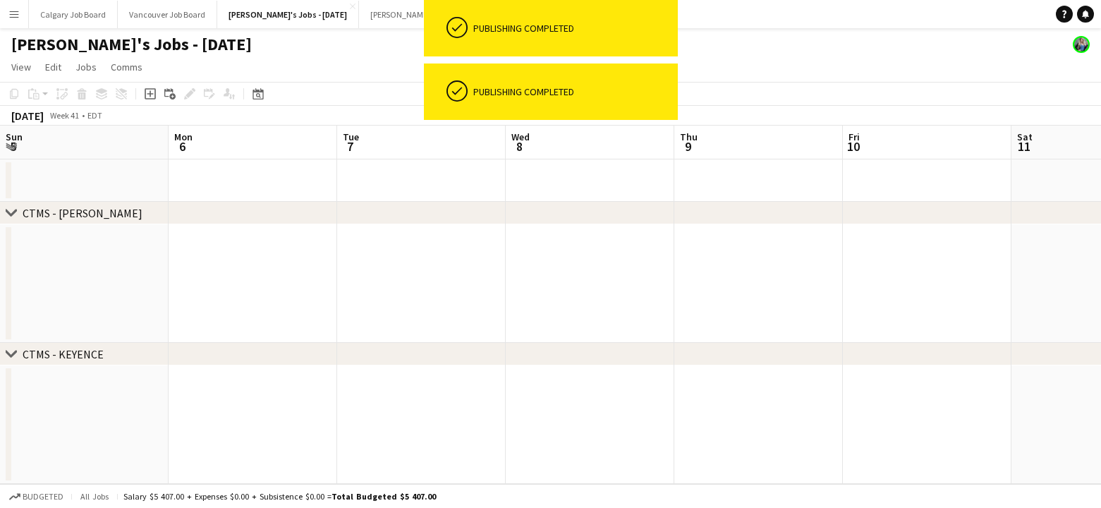
click at [844, 51] on div "[PERSON_NAME]'s Jobs - [DATE]" at bounding box center [550, 41] width 1101 height 27
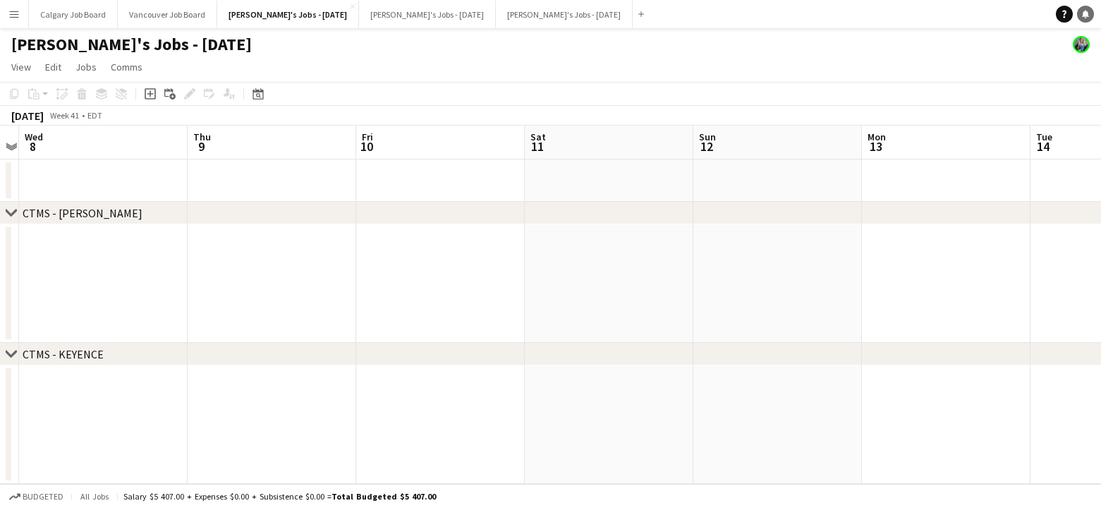
click at [1079, 16] on link "Notifications" at bounding box center [1085, 14] width 17 height 17
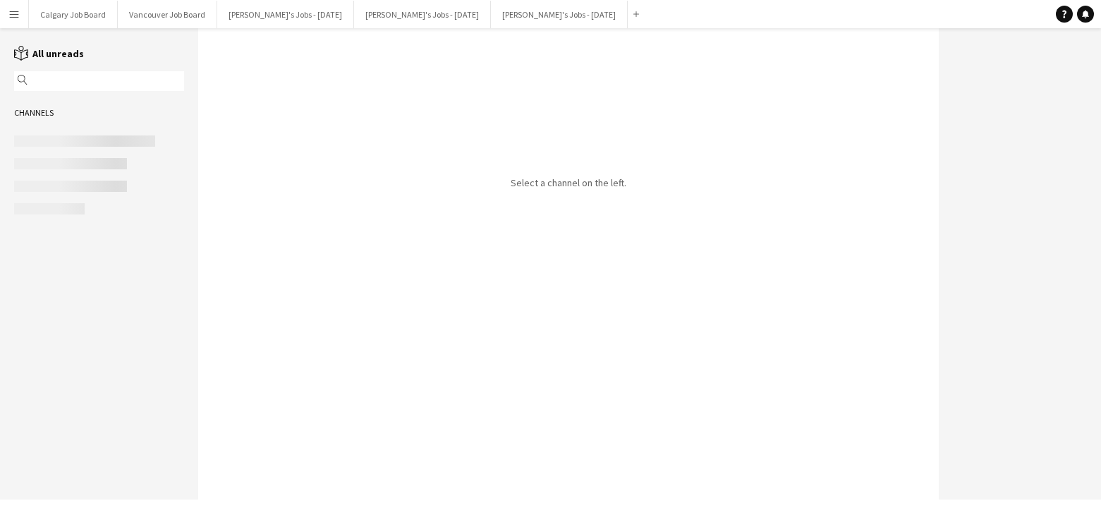
click at [6, 14] on button "Menu" at bounding box center [14, 14] width 28 height 28
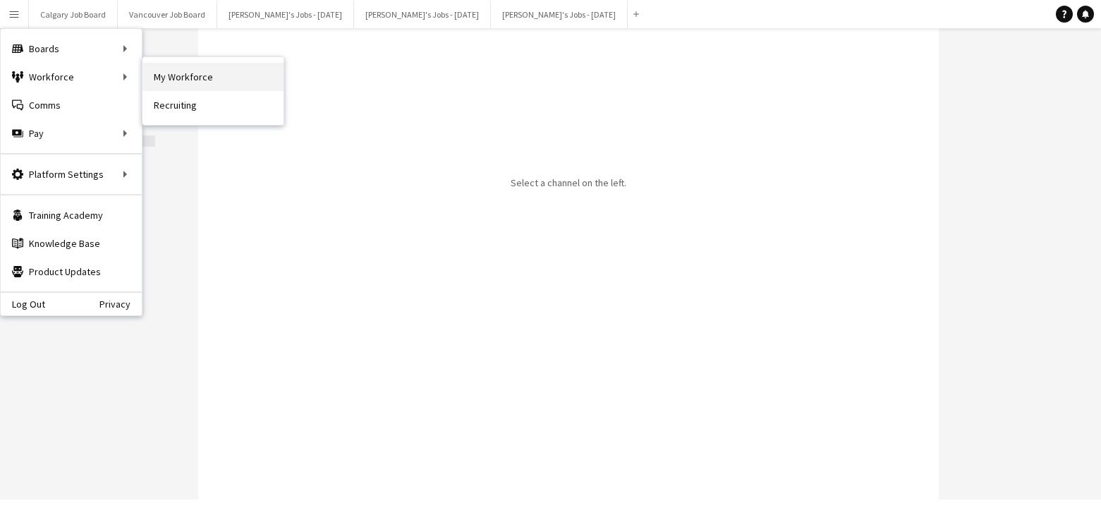
click at [165, 71] on link "My Workforce" at bounding box center [213, 77] width 141 height 28
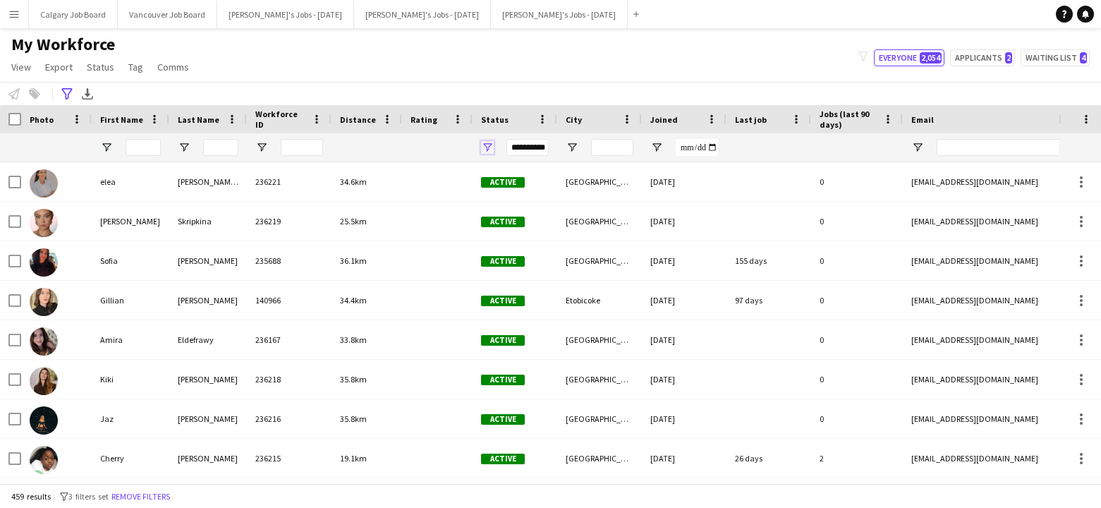
click at [486, 145] on span "Open Filter Menu" at bounding box center [487, 147] width 13 height 13
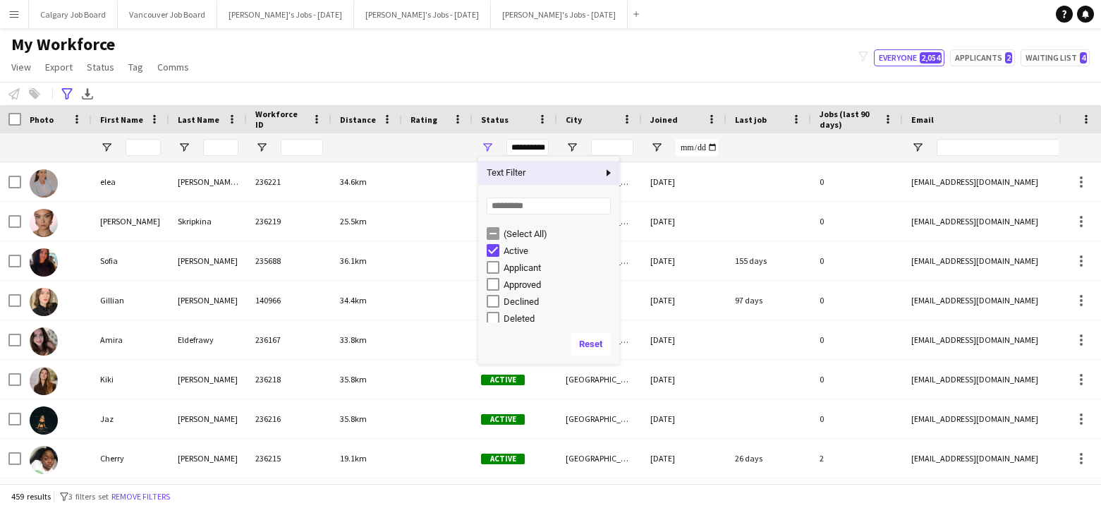
click at [490, 66] on div "My Workforce View Views Default view Active New view Update view Delete view Ed…" at bounding box center [550, 58] width 1101 height 48
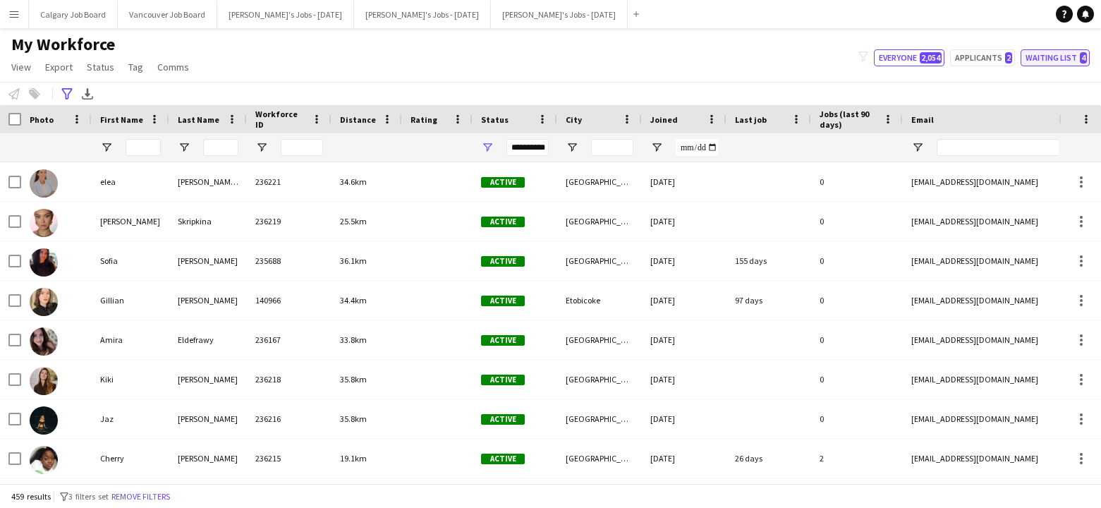
click at [1043, 56] on button "Waiting list 4" at bounding box center [1055, 57] width 69 height 17
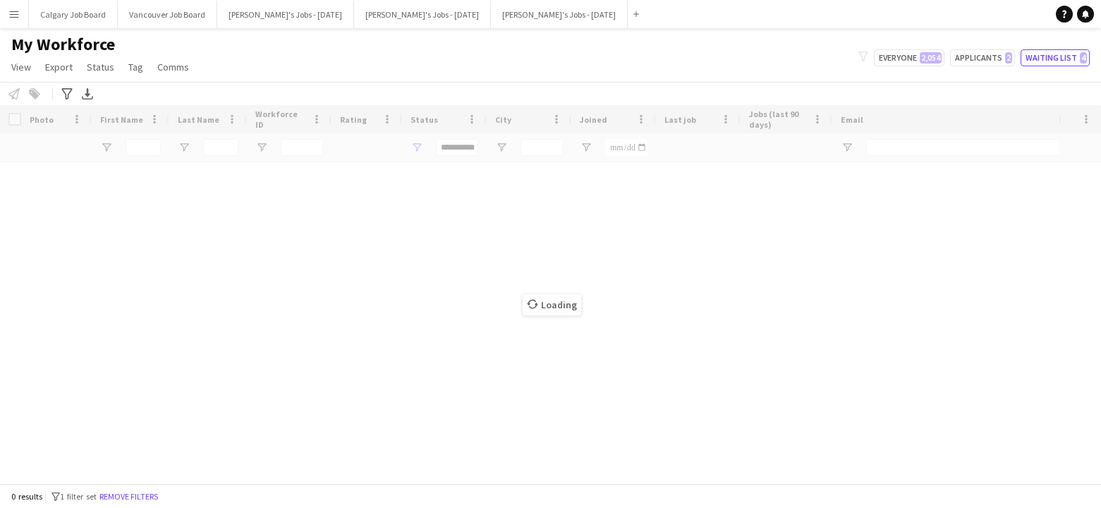
type input "**********"
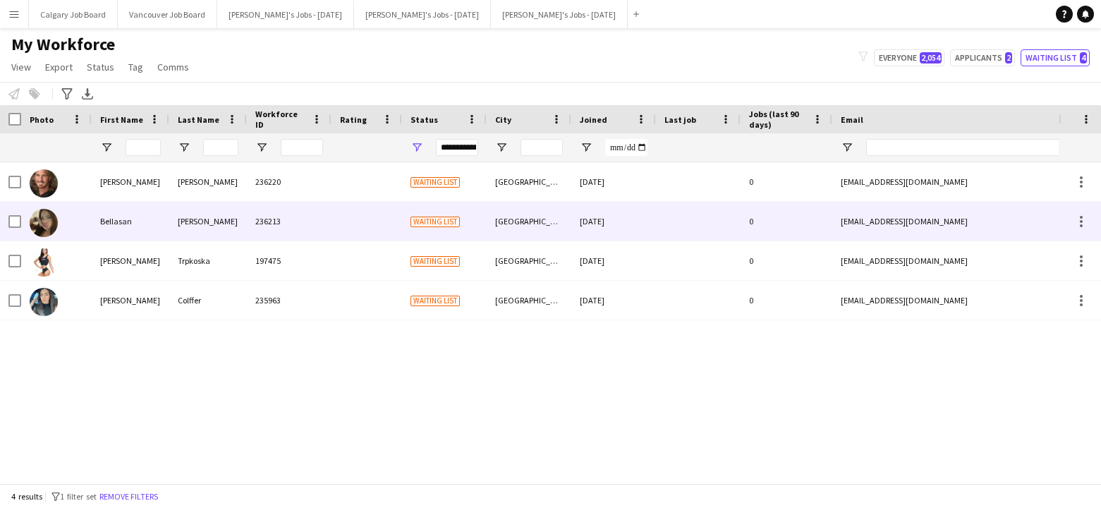
click at [219, 224] on div "Avila Boland" at bounding box center [208, 221] width 78 height 39
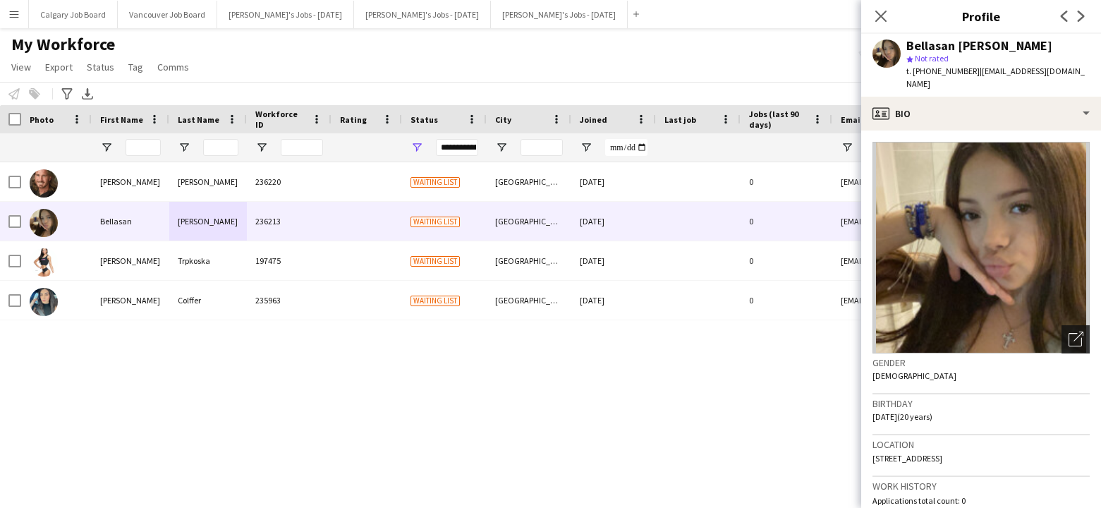
click at [1084, 325] on div "Open photos pop-in" at bounding box center [1076, 339] width 28 height 28
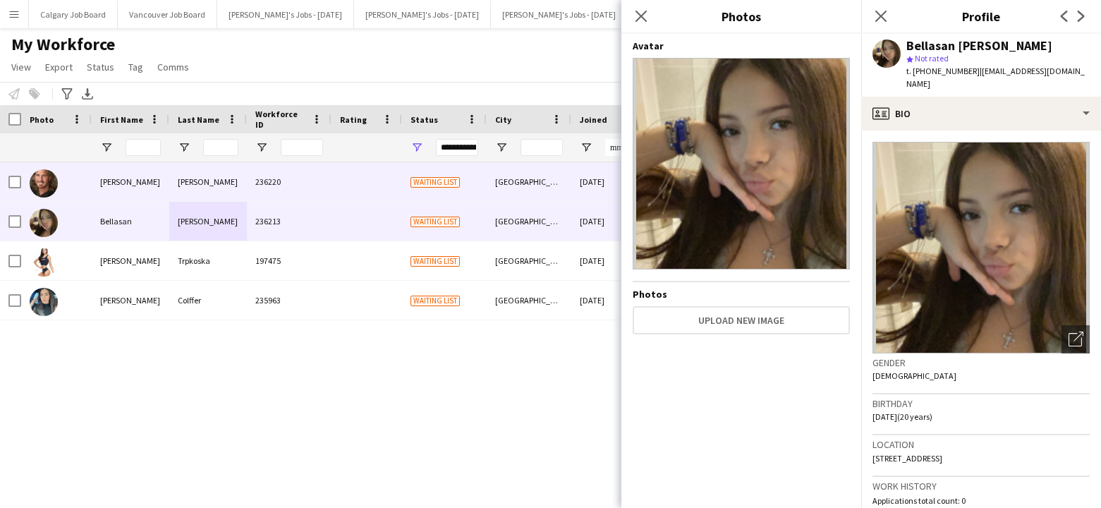
click at [481, 187] on div "Waiting list" at bounding box center [444, 181] width 85 height 39
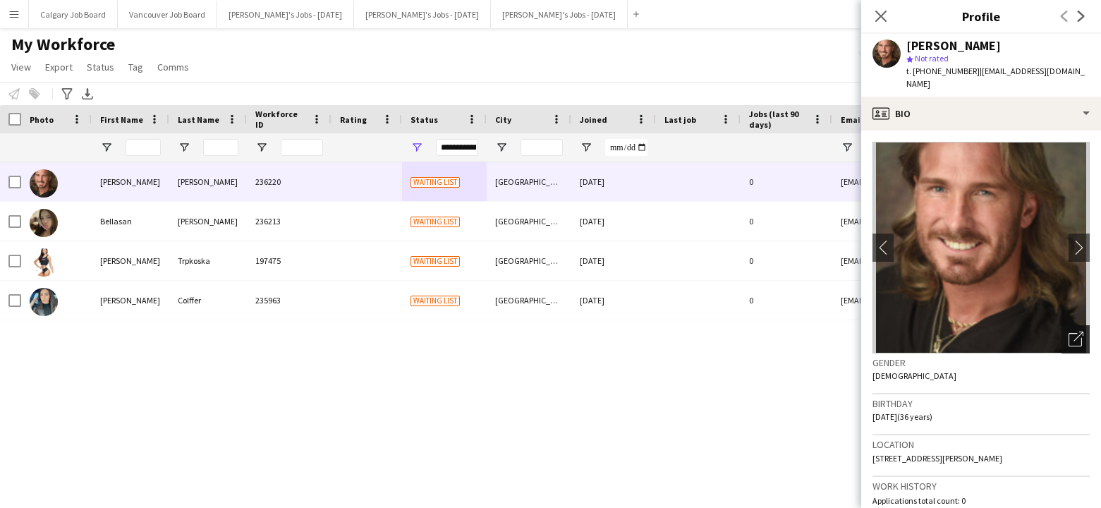
click at [1089, 329] on div "Open photos pop-in" at bounding box center [1076, 339] width 28 height 28
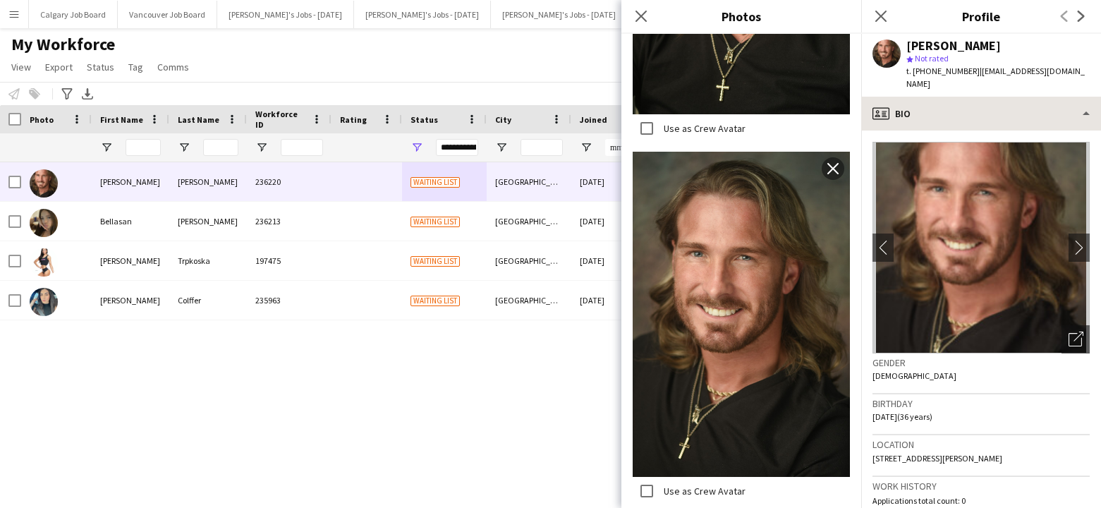
scroll to position [1739, 0]
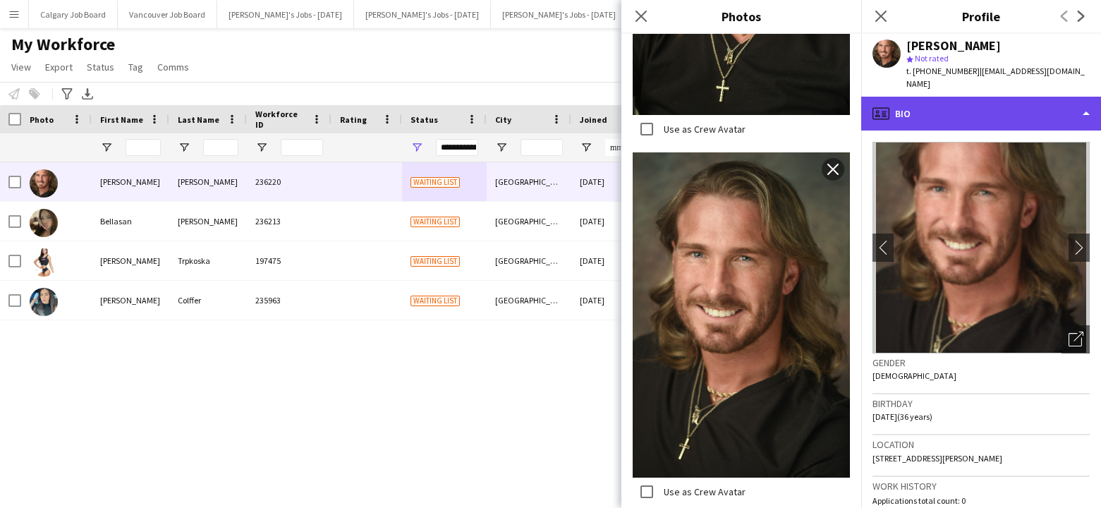
click at [1001, 97] on div "profile Bio" at bounding box center [981, 114] width 240 height 34
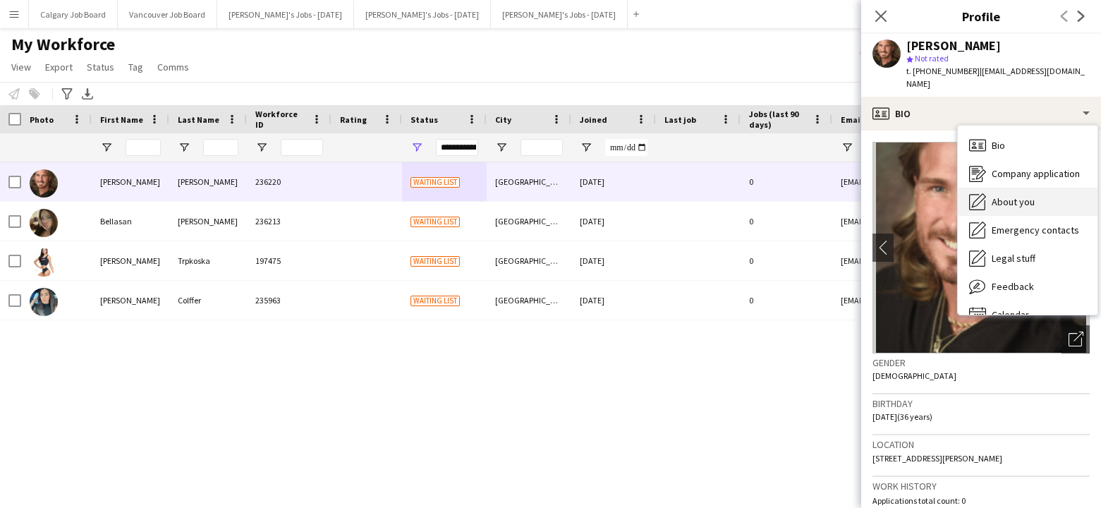
click at [1008, 195] on span "About you" at bounding box center [1013, 201] width 43 height 13
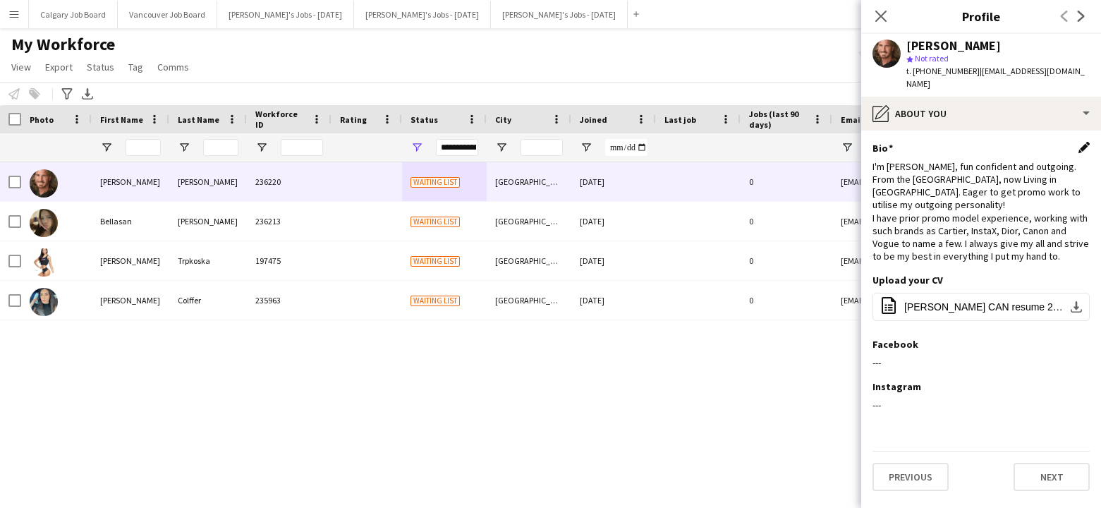
click at [1080, 142] on app-icon "Edit this field" at bounding box center [1084, 147] width 11 height 11
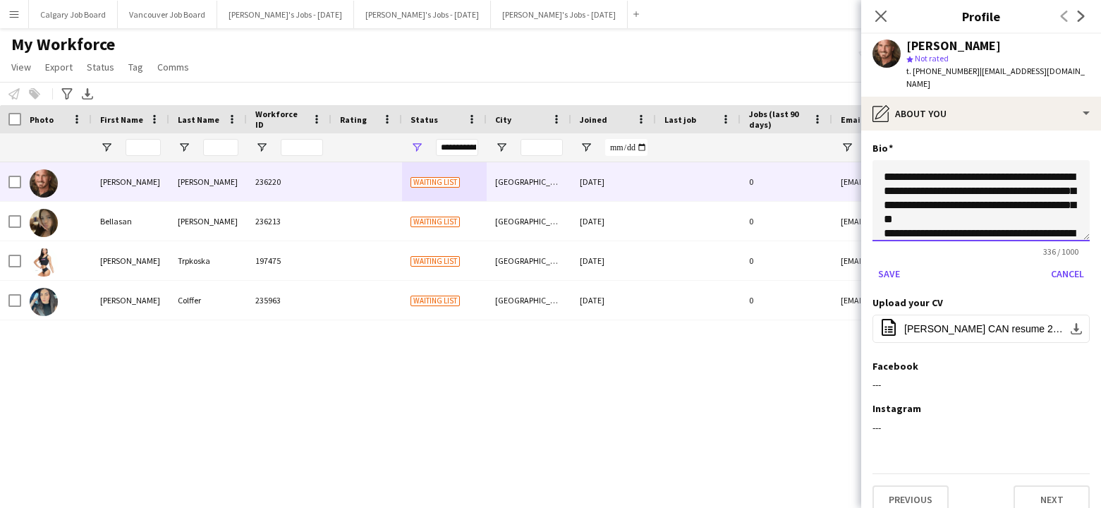
click at [1024, 164] on textarea "**********" at bounding box center [981, 200] width 217 height 81
drag, startPoint x: 965, startPoint y: 165, endPoint x: 902, endPoint y: 166, distance: 63.5
click at [902, 166] on textarea "**********" at bounding box center [981, 200] width 217 height 81
click at [974, 169] on textarea "**********" at bounding box center [981, 200] width 217 height 81
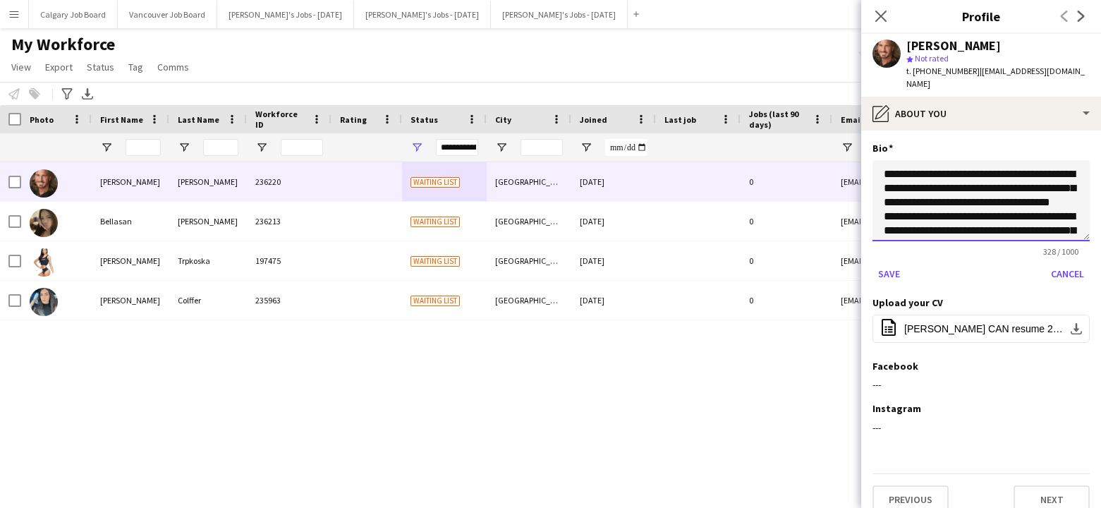
scroll to position [0, 0]
click at [1043, 166] on textarea "**********" at bounding box center [981, 200] width 217 height 81
click at [926, 167] on textarea "**********" at bounding box center [981, 200] width 217 height 81
click at [909, 168] on textarea "**********" at bounding box center [981, 200] width 217 height 81
click at [922, 166] on textarea "**********" at bounding box center [981, 200] width 217 height 81
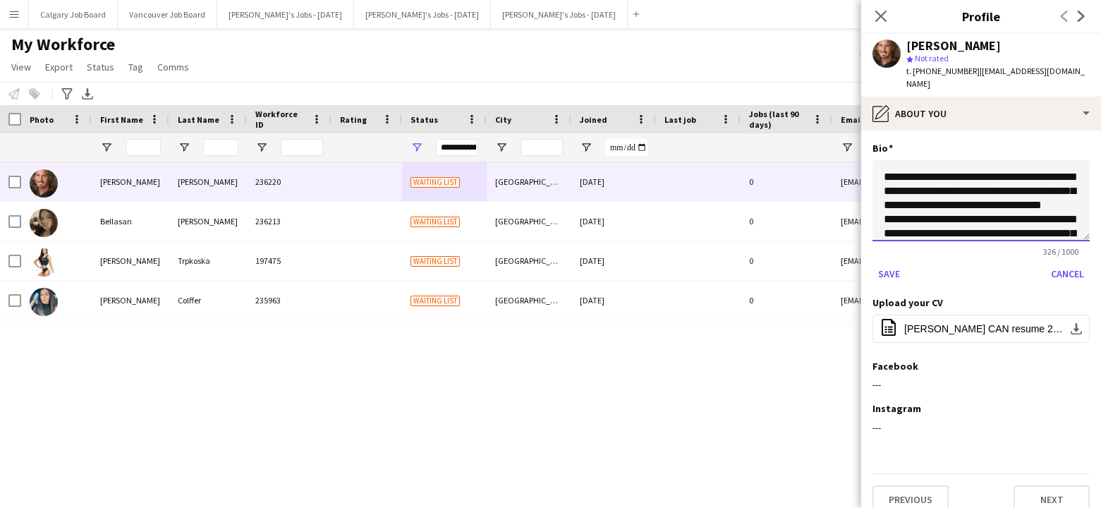
click at [921, 166] on textarea "**********" at bounding box center [981, 200] width 217 height 81
click at [958, 174] on textarea "**********" at bounding box center [981, 200] width 217 height 81
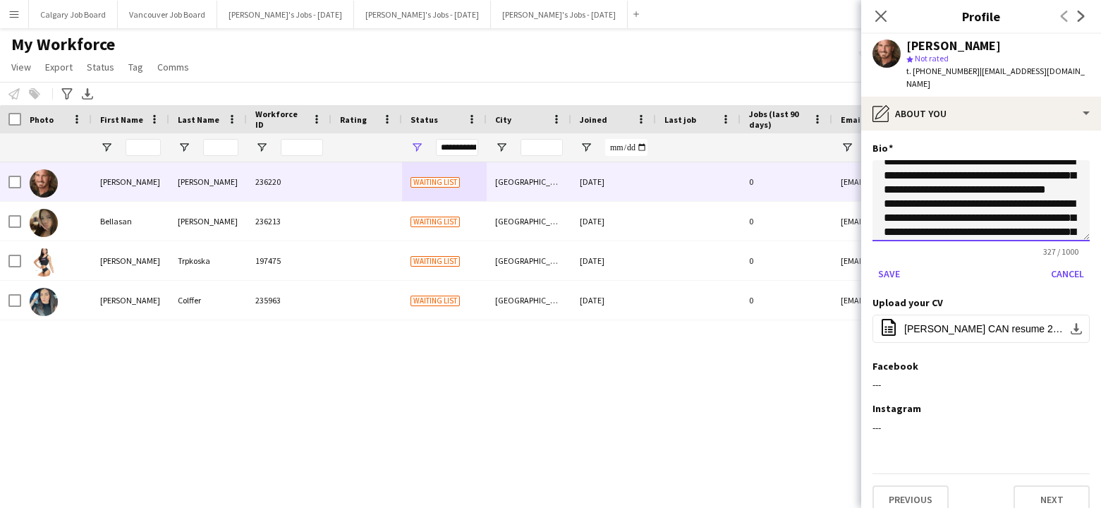
scroll to position [16, 0]
click at [979, 189] on textarea "**********" at bounding box center [981, 200] width 217 height 81
click at [883, 206] on textarea "**********" at bounding box center [981, 200] width 217 height 81
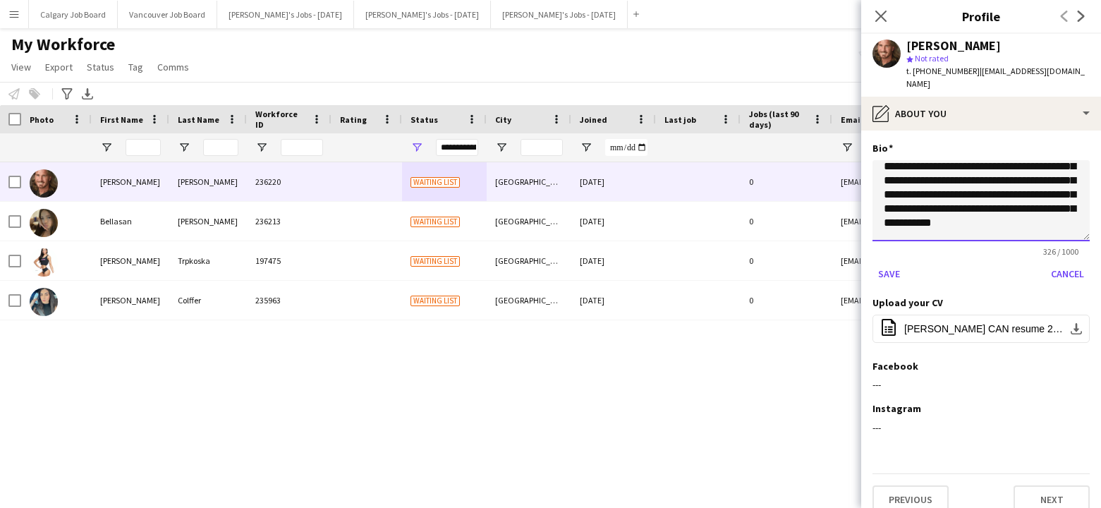
scroll to position [2, 0]
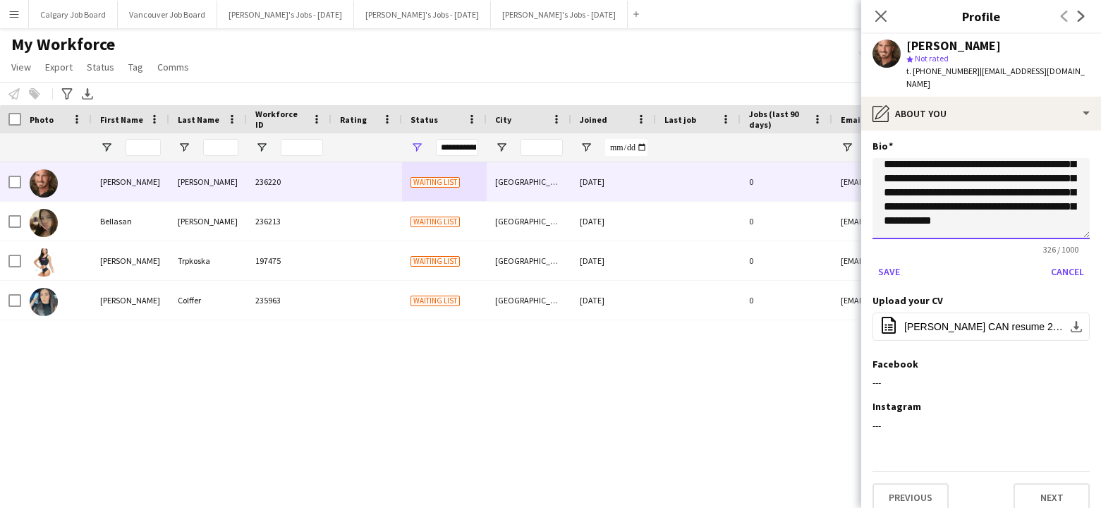
click at [990, 205] on textarea "**********" at bounding box center [981, 198] width 217 height 81
type textarea "**********"
click at [900, 267] on button "Save" at bounding box center [889, 271] width 33 height 23
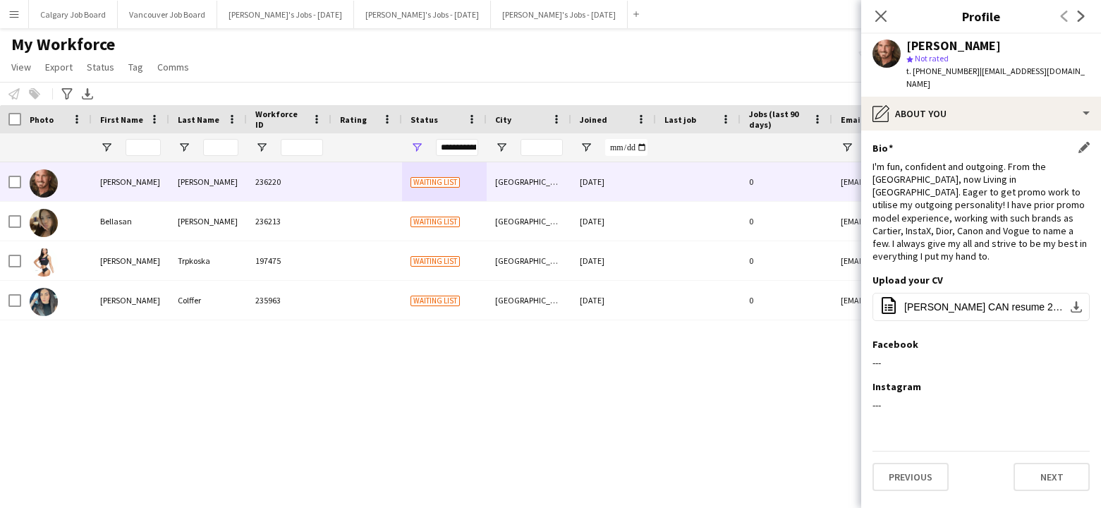
scroll to position [0, 0]
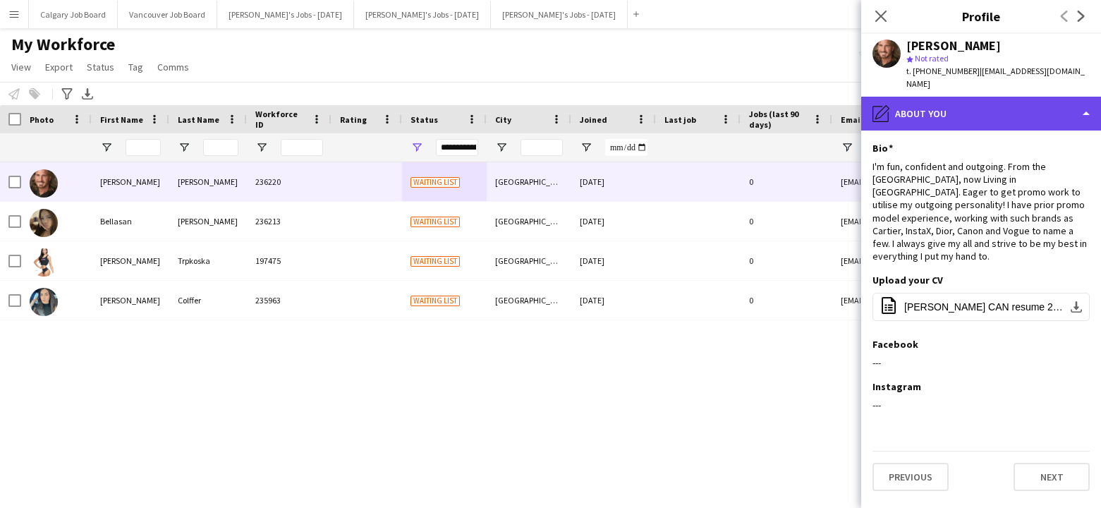
click at [1063, 107] on div "pencil4 About you" at bounding box center [981, 114] width 240 height 34
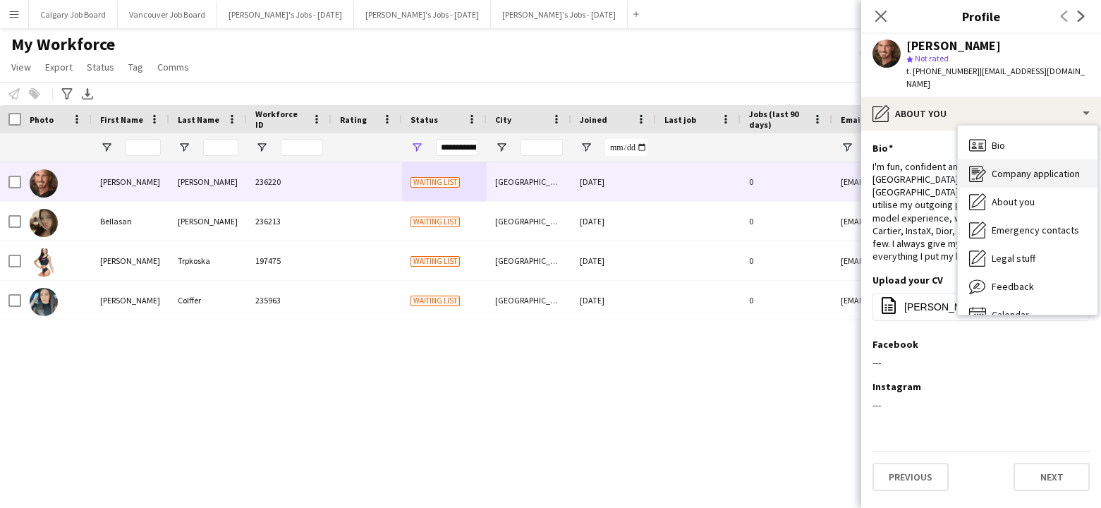
click at [1040, 167] on span "Company application" at bounding box center [1036, 173] width 88 height 13
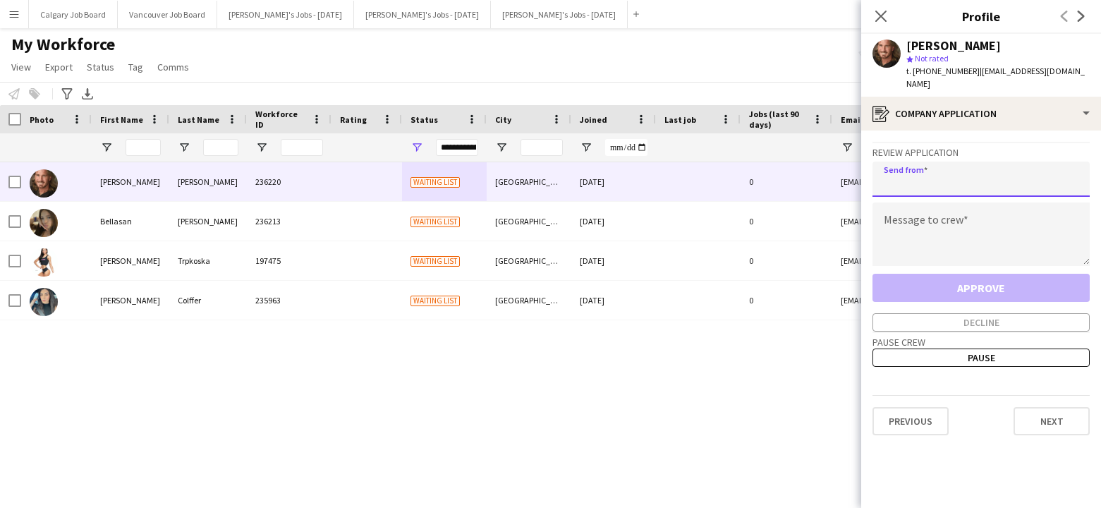
click at [919, 171] on input "email" at bounding box center [981, 179] width 217 height 35
click at [950, 210] on textarea at bounding box center [981, 233] width 217 height 63
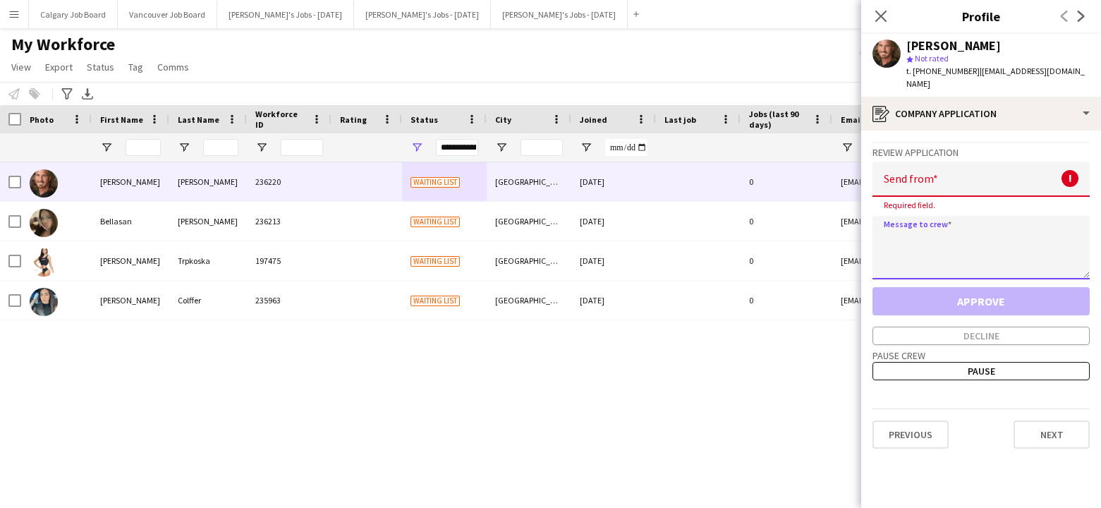
paste textarea "**********"
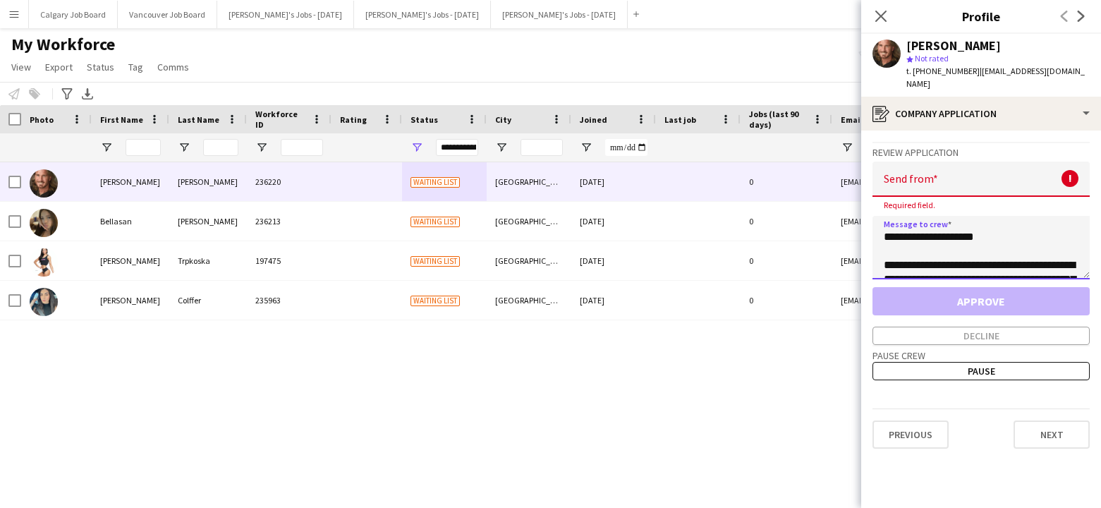
scroll to position [339, 0]
type textarea "**********"
click at [927, 166] on input "email" at bounding box center [981, 179] width 217 height 35
paste input "**********"
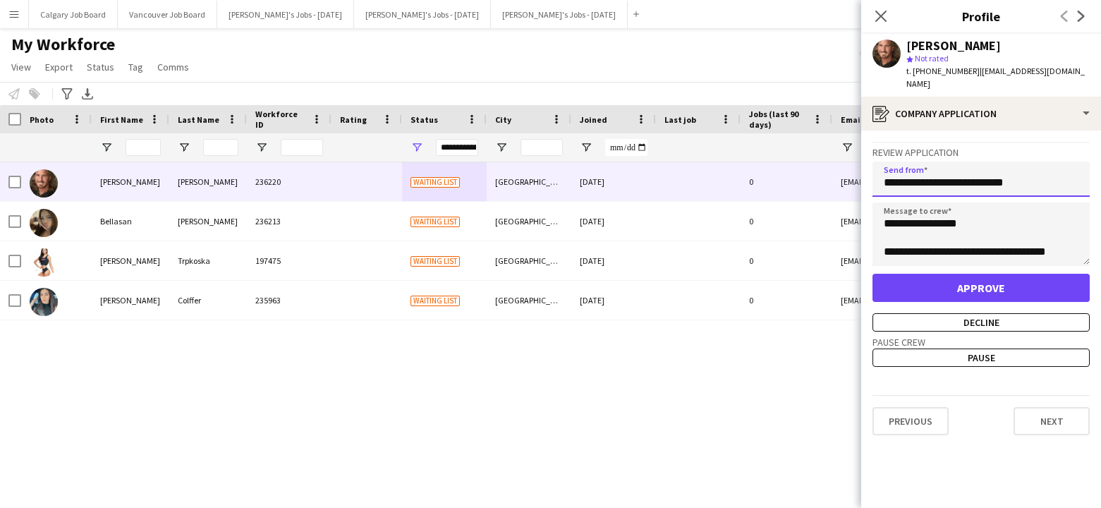
type input "**********"
drag, startPoint x: 954, startPoint y: 272, endPoint x: 909, endPoint y: 270, distance: 44.5
click at [954, 274] on button "Approve" at bounding box center [981, 288] width 217 height 28
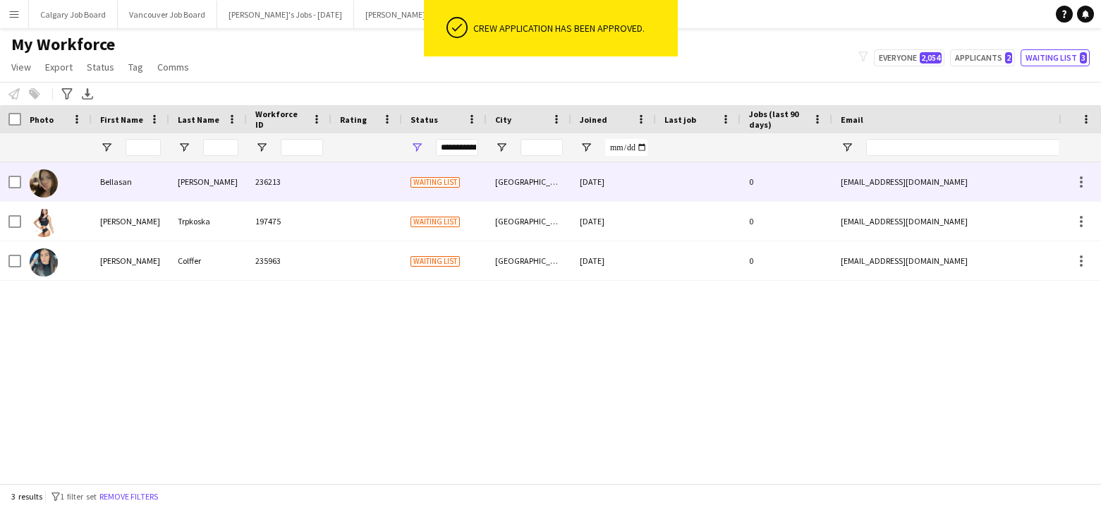
click at [229, 192] on div "Avila Boland" at bounding box center [208, 181] width 78 height 39
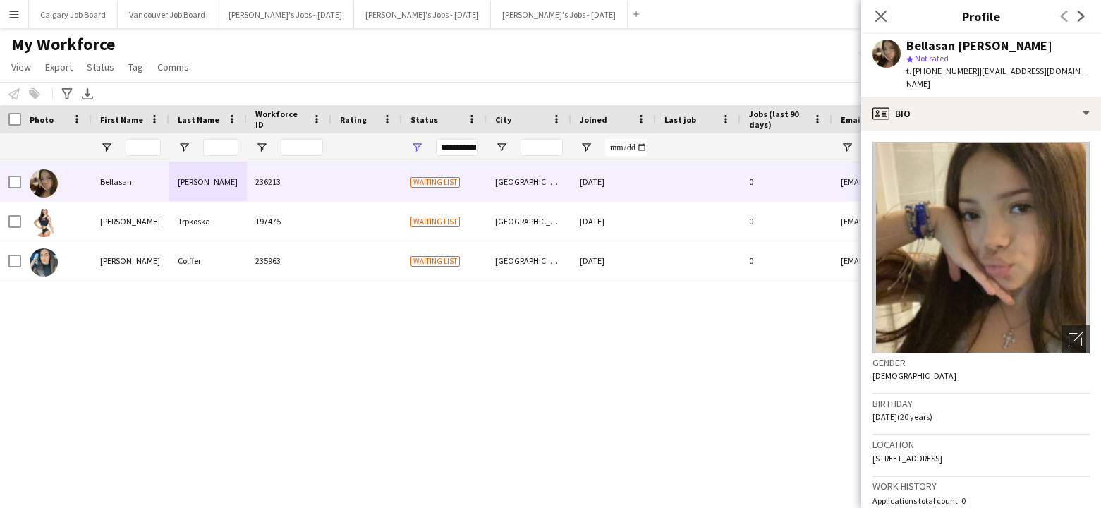
click at [678, 87] on div "Notify workforce Add to tag Select at least one crew to tag him or her. Advance…" at bounding box center [550, 93] width 1101 height 23
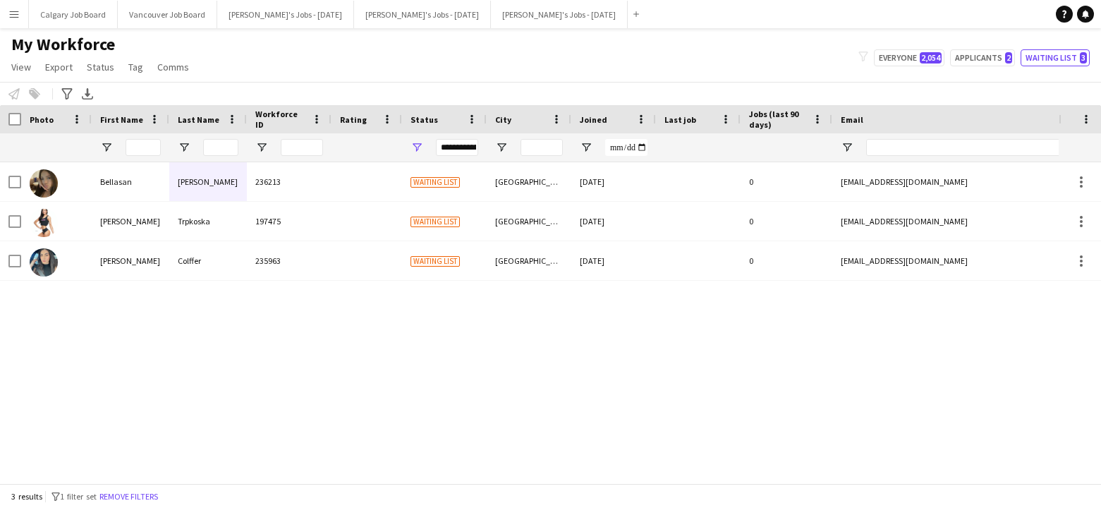
scroll to position [0, 0]
click at [987, 61] on button "Applicants 2" at bounding box center [982, 57] width 65 height 17
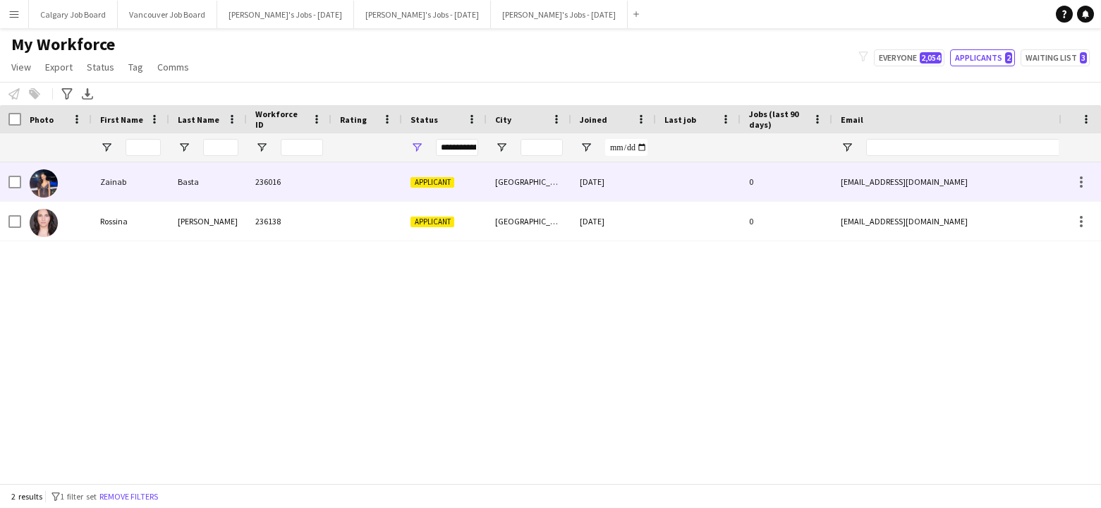
click at [245, 189] on div "Basta" at bounding box center [208, 181] width 78 height 39
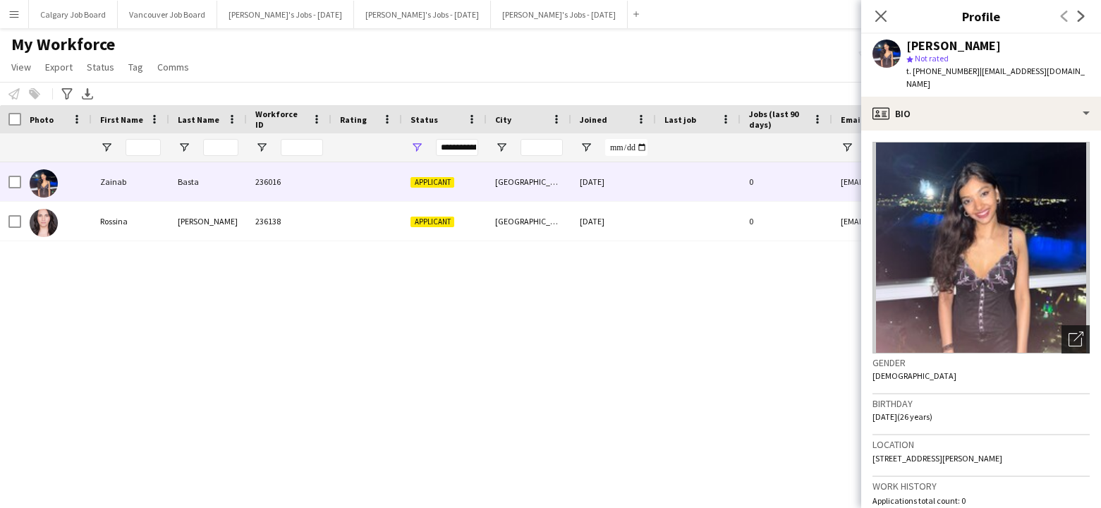
click at [1079, 332] on icon "Open photos pop-in" at bounding box center [1076, 339] width 15 height 15
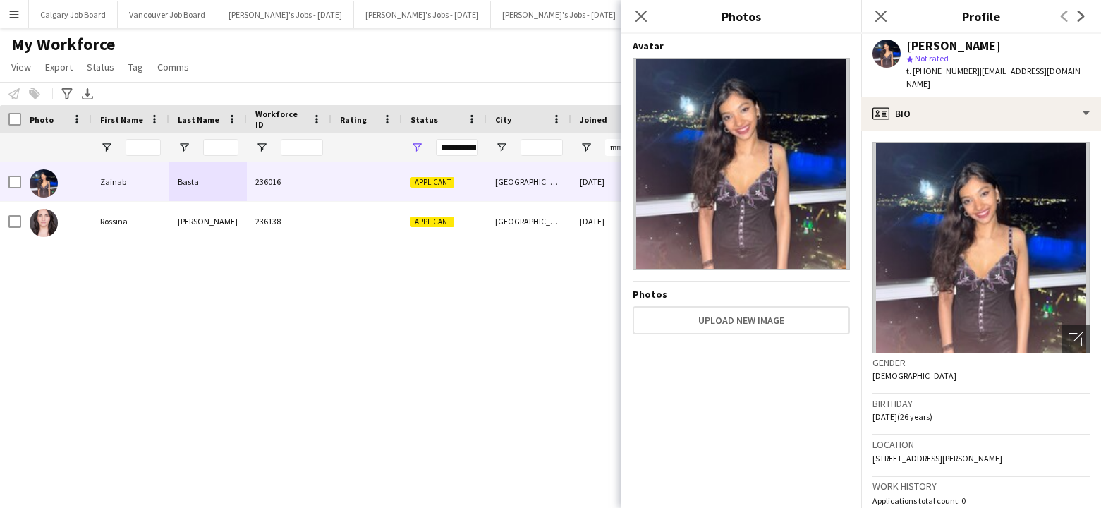
click at [570, 68] on div "My Workforce View Views Default view Active New view Update view Delete view Ed…" at bounding box center [550, 58] width 1101 height 48
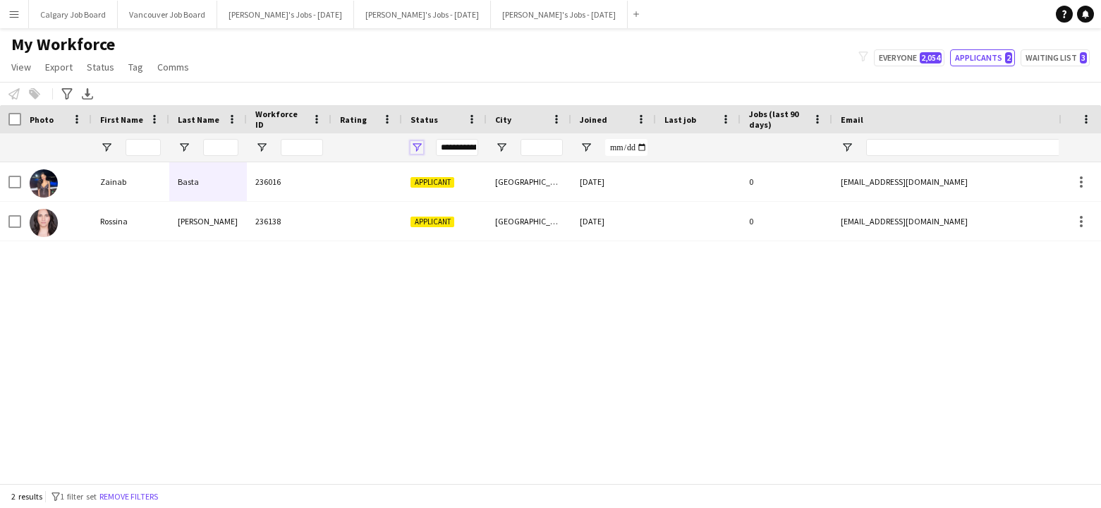
click at [418, 145] on span "Open Filter Menu" at bounding box center [417, 147] width 13 height 13
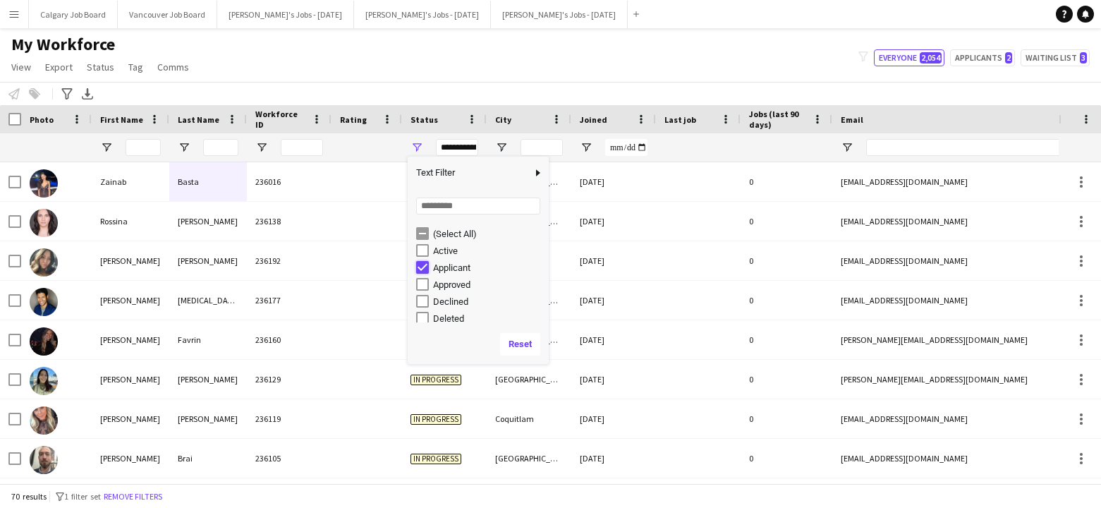
type input "**********"
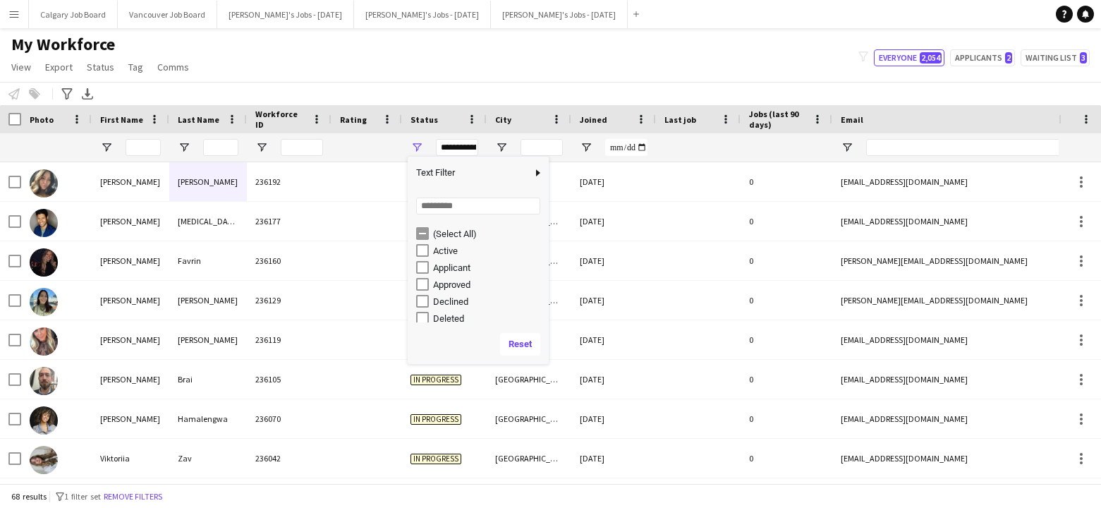
click at [380, 71] on div "My Workforce View Views Default view Active New view Update view Delete view Ed…" at bounding box center [550, 58] width 1101 height 48
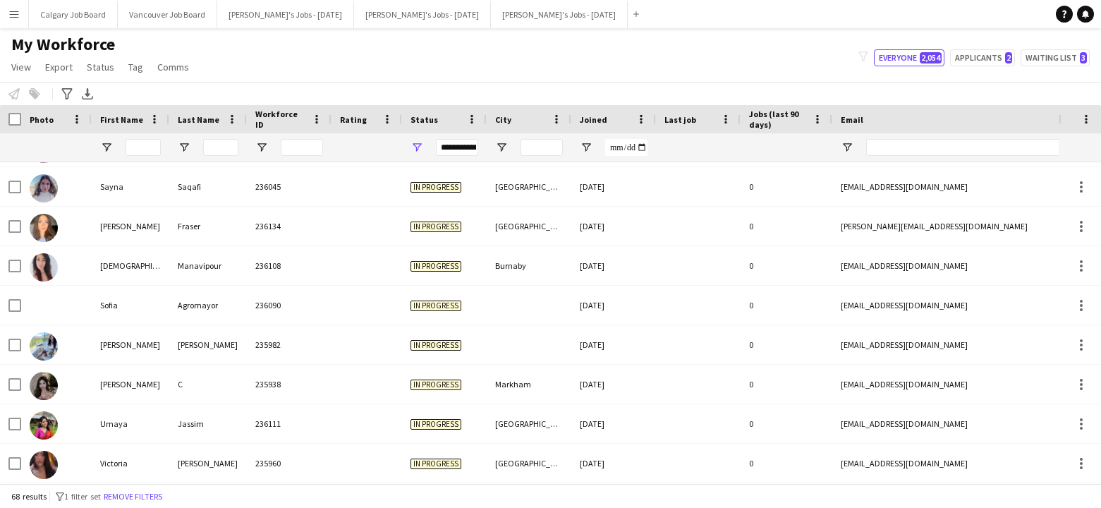
click at [606, 116] on div "Joined" at bounding box center [605, 119] width 51 height 21
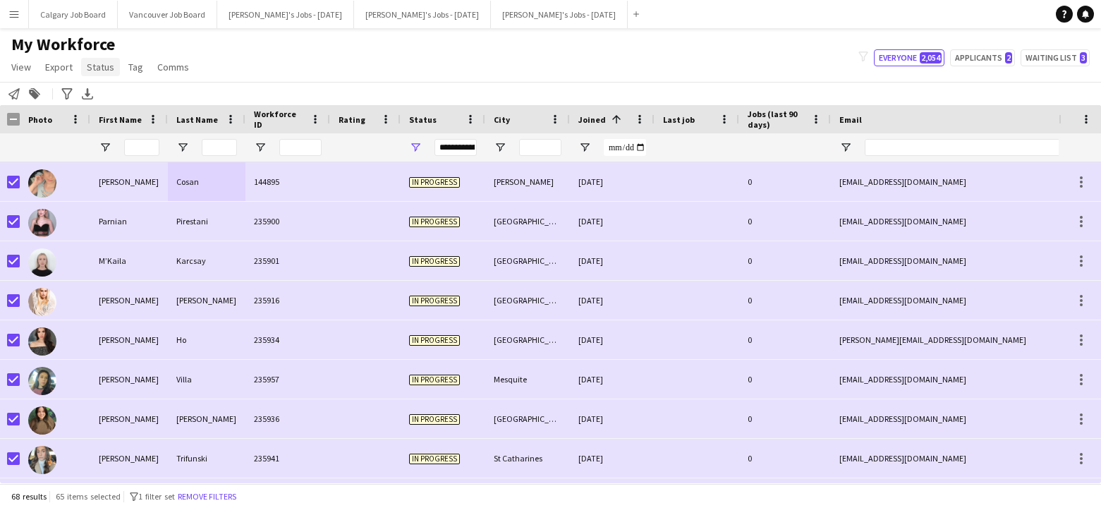
click at [93, 65] on span "Status" at bounding box center [101, 67] width 28 height 13
click at [120, 96] on link "Edit" at bounding box center [130, 98] width 99 height 30
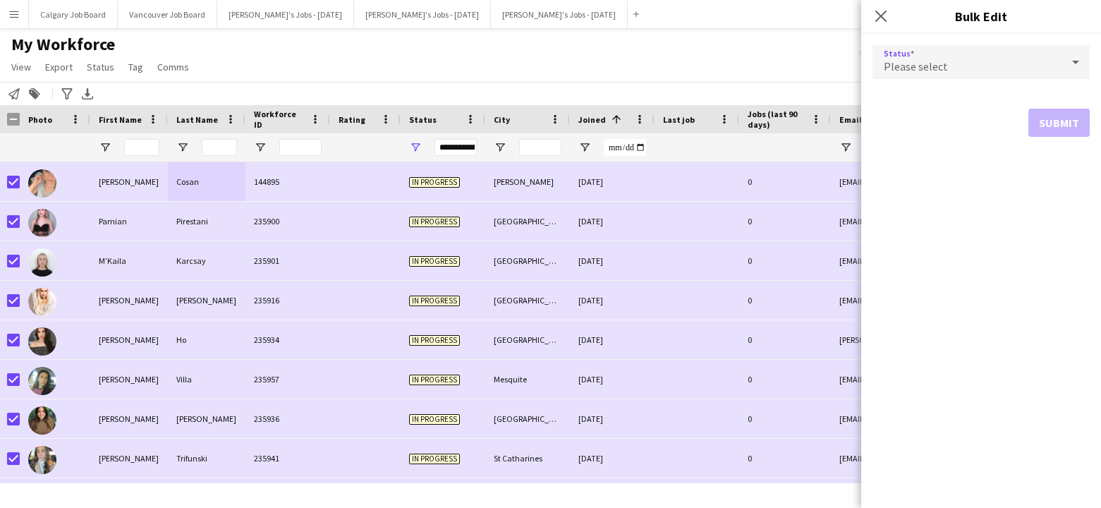
click at [1018, 69] on div "Please select" at bounding box center [967, 62] width 189 height 34
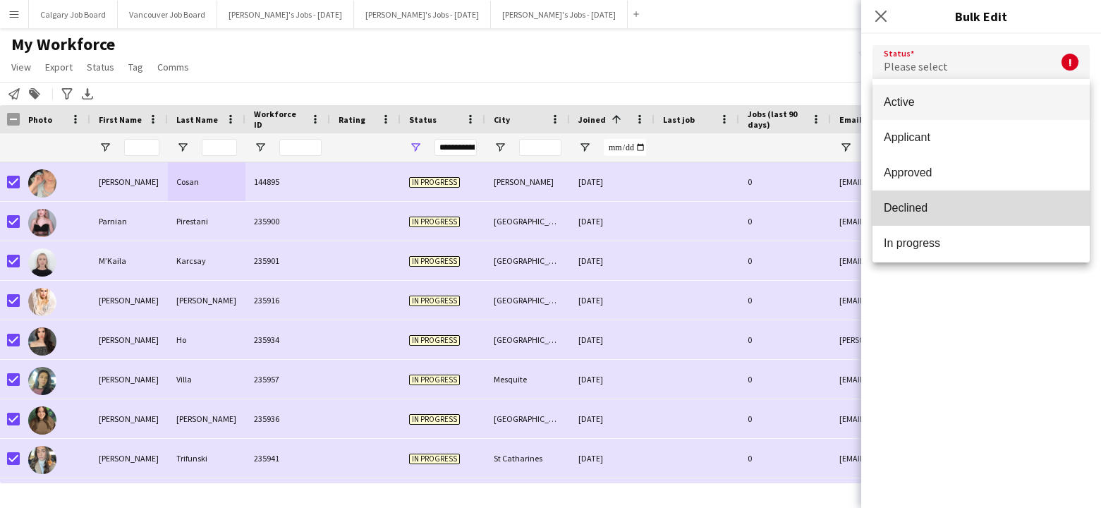
click at [986, 210] on span "Declined" at bounding box center [981, 207] width 195 height 13
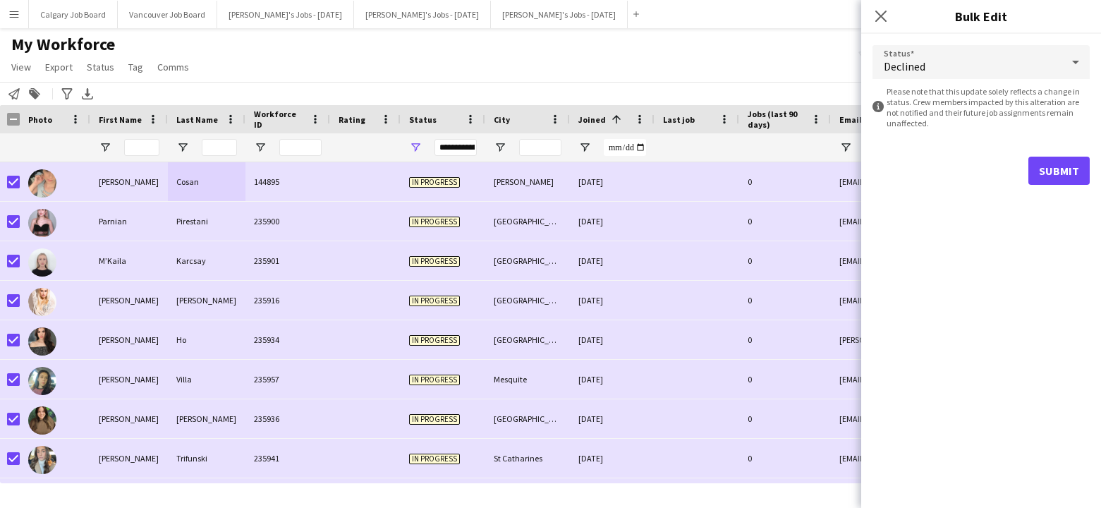
click at [1047, 168] on button "Submit" at bounding box center [1059, 171] width 61 height 28
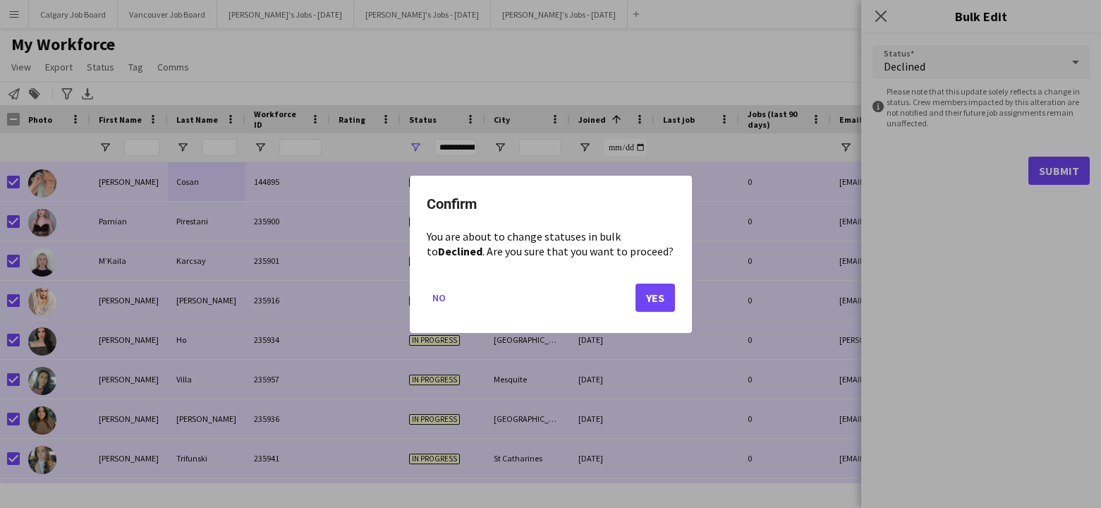
click at [648, 291] on button "Yes" at bounding box center [656, 297] width 40 height 28
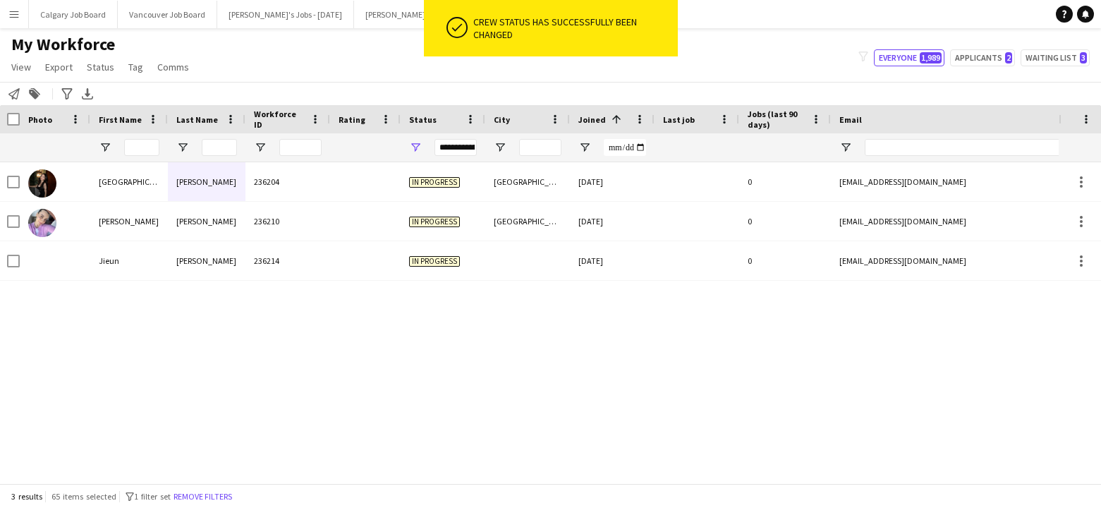
click at [227, 74] on div "My Workforce View Views Default view Active New view Update view Delete view Ed…" at bounding box center [550, 58] width 1101 height 48
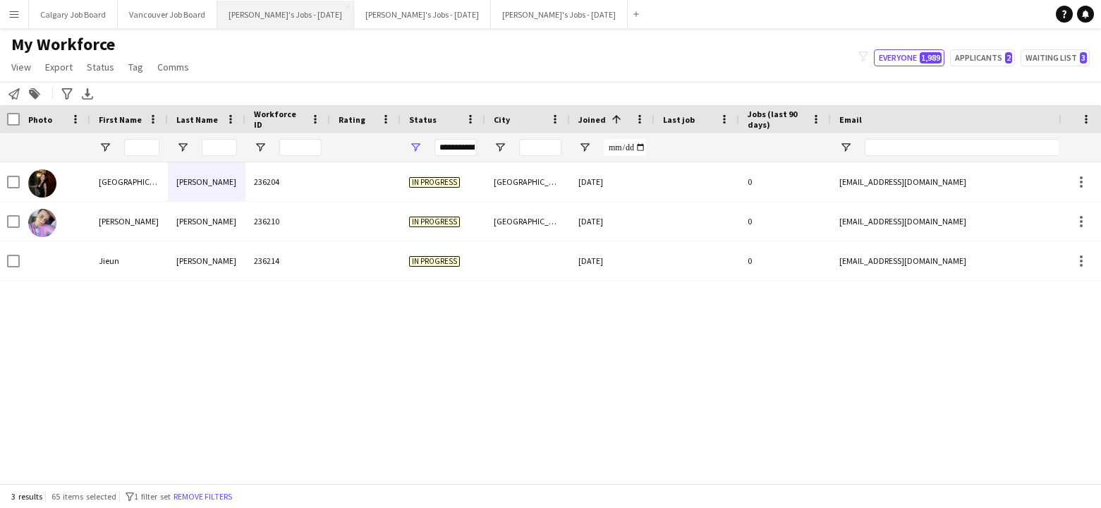
click at [315, 23] on button "[PERSON_NAME]'s Jobs - [DATE] Close" at bounding box center [285, 15] width 137 height 28
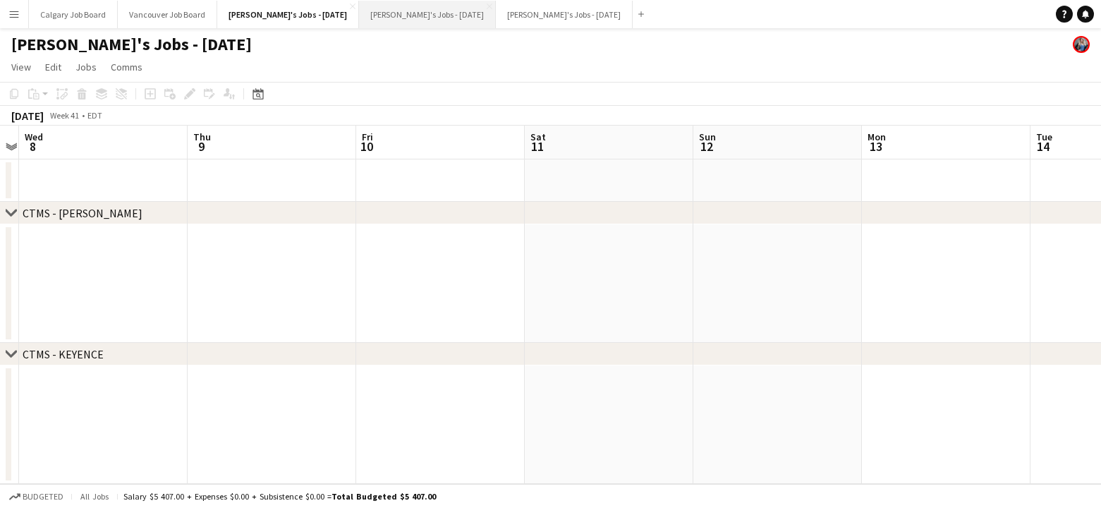
click at [425, 15] on button "[PERSON_NAME]'s Jobs - [DATE] Close" at bounding box center [427, 15] width 137 height 28
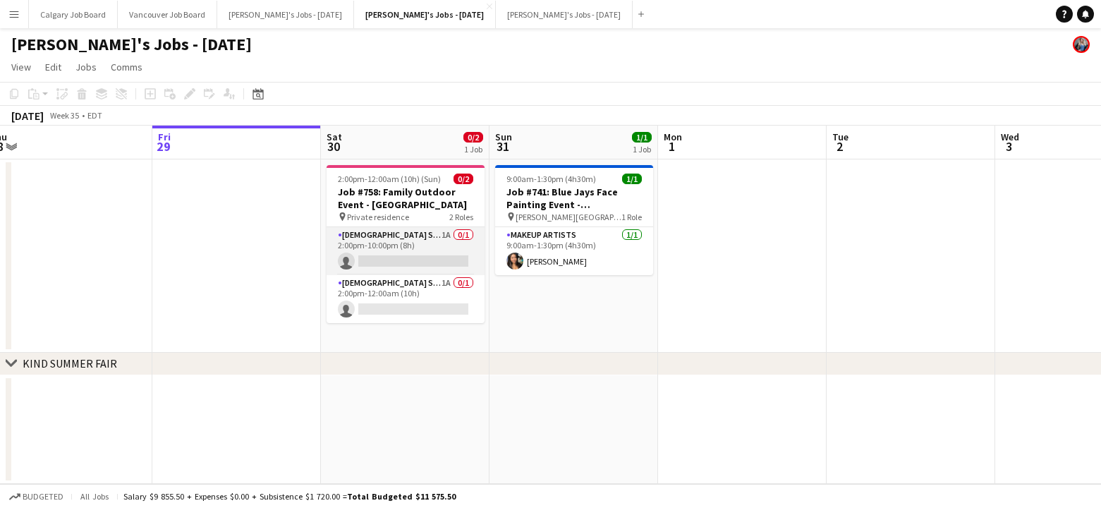
click at [398, 246] on app-card-role "Female Server 1A 0/1 2:00pm-10:00pm (8h) single-neutral-actions" at bounding box center [406, 251] width 158 height 48
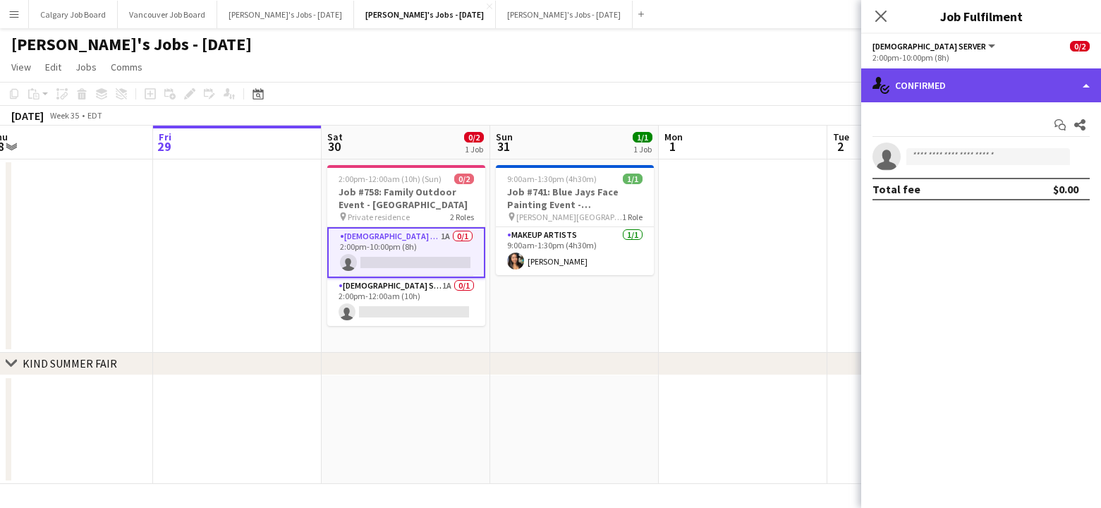
click at [1007, 93] on div "single-neutral-actions-check-2 Confirmed" at bounding box center [981, 85] width 240 height 34
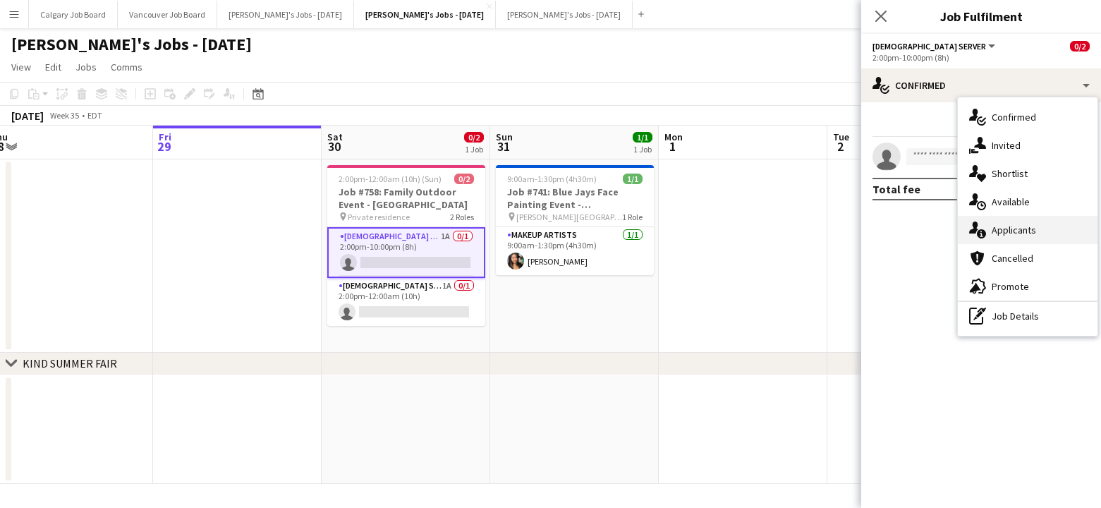
click at [1031, 228] on div "single-neutral-actions-information Applicants" at bounding box center [1028, 230] width 140 height 28
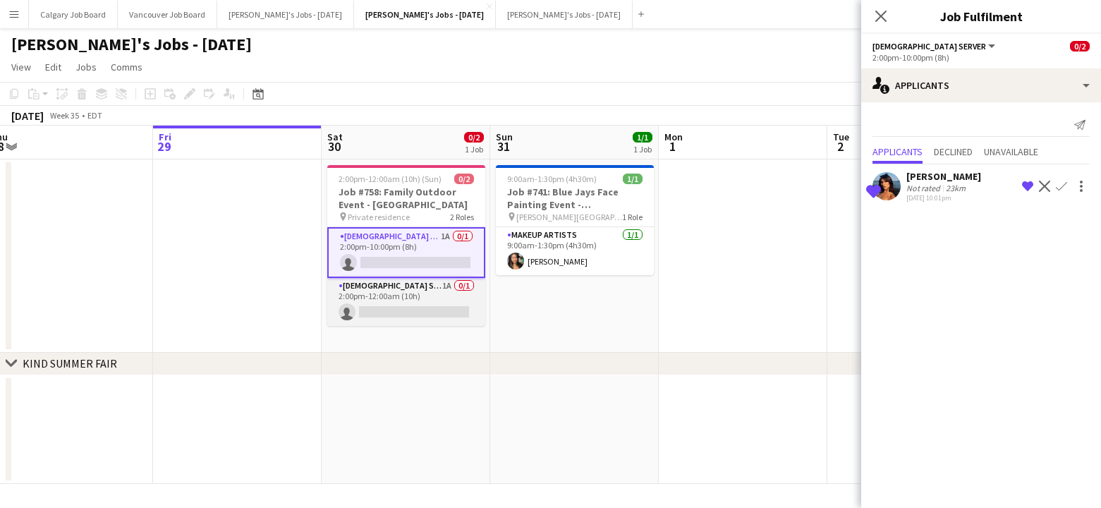
click at [407, 286] on app-card-role "Female Server 1A 0/1 2:00pm-12:00am (10h) single-neutral-actions" at bounding box center [406, 302] width 158 height 48
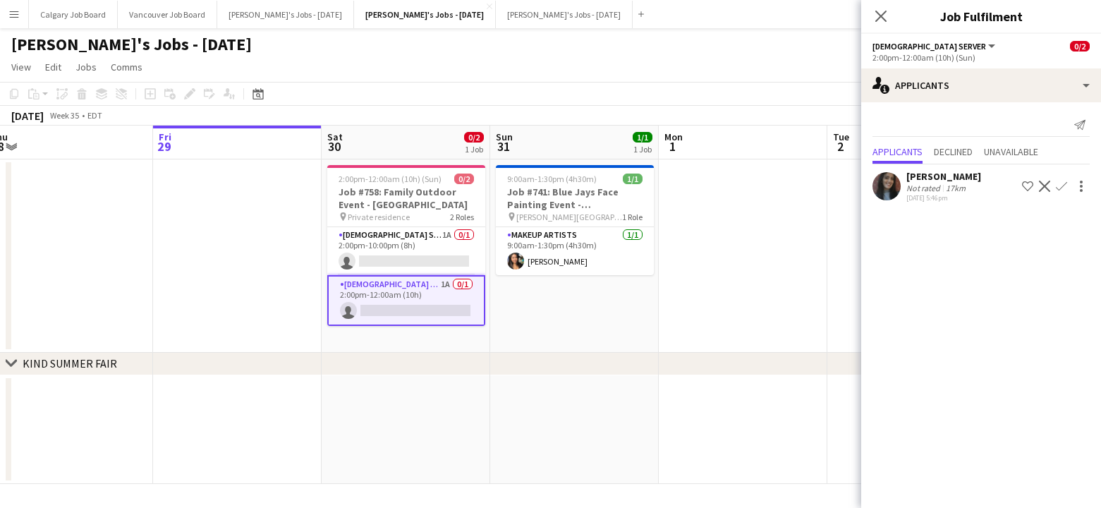
click at [425, 124] on div "August 2025 Week 35 • EDT" at bounding box center [550, 116] width 1101 height 20
